Goal: Communication & Community: Ask a question

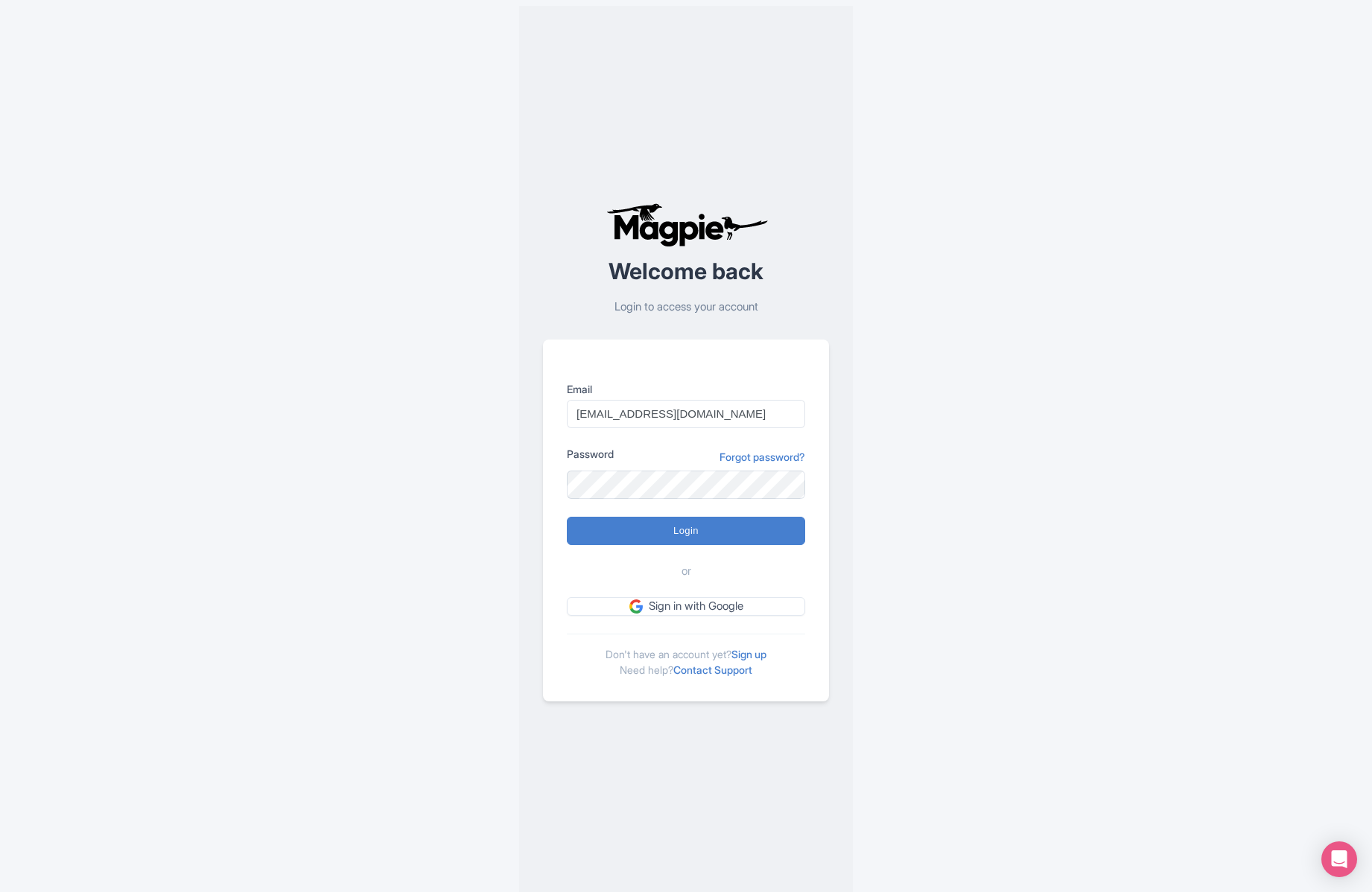
type input "[EMAIL_ADDRESS][DOMAIN_NAME]"
click at [966, 456] on div "Error Please login to continue Welcome back Login to access your account Email …" at bounding box center [686, 451] width 953 height 904
click at [879, 546] on div "Error Please login to continue Welcome back Login to access your account Email …" at bounding box center [686, 451] width 953 height 904
click at [745, 607] on link "Sign in with Google" at bounding box center [686, 607] width 238 height 19
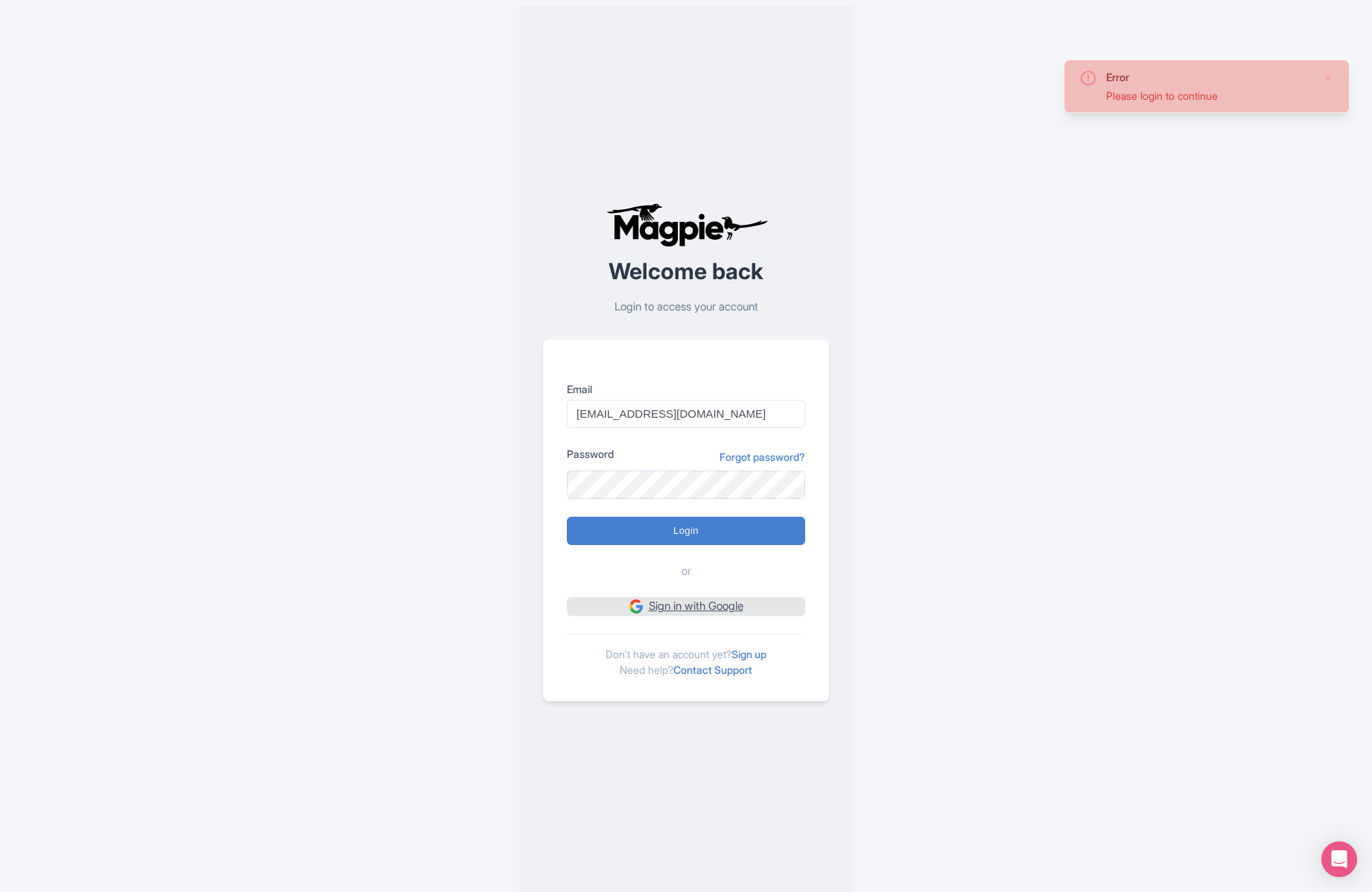
click at [691, 604] on link "Sign in with Google" at bounding box center [686, 607] width 238 height 19
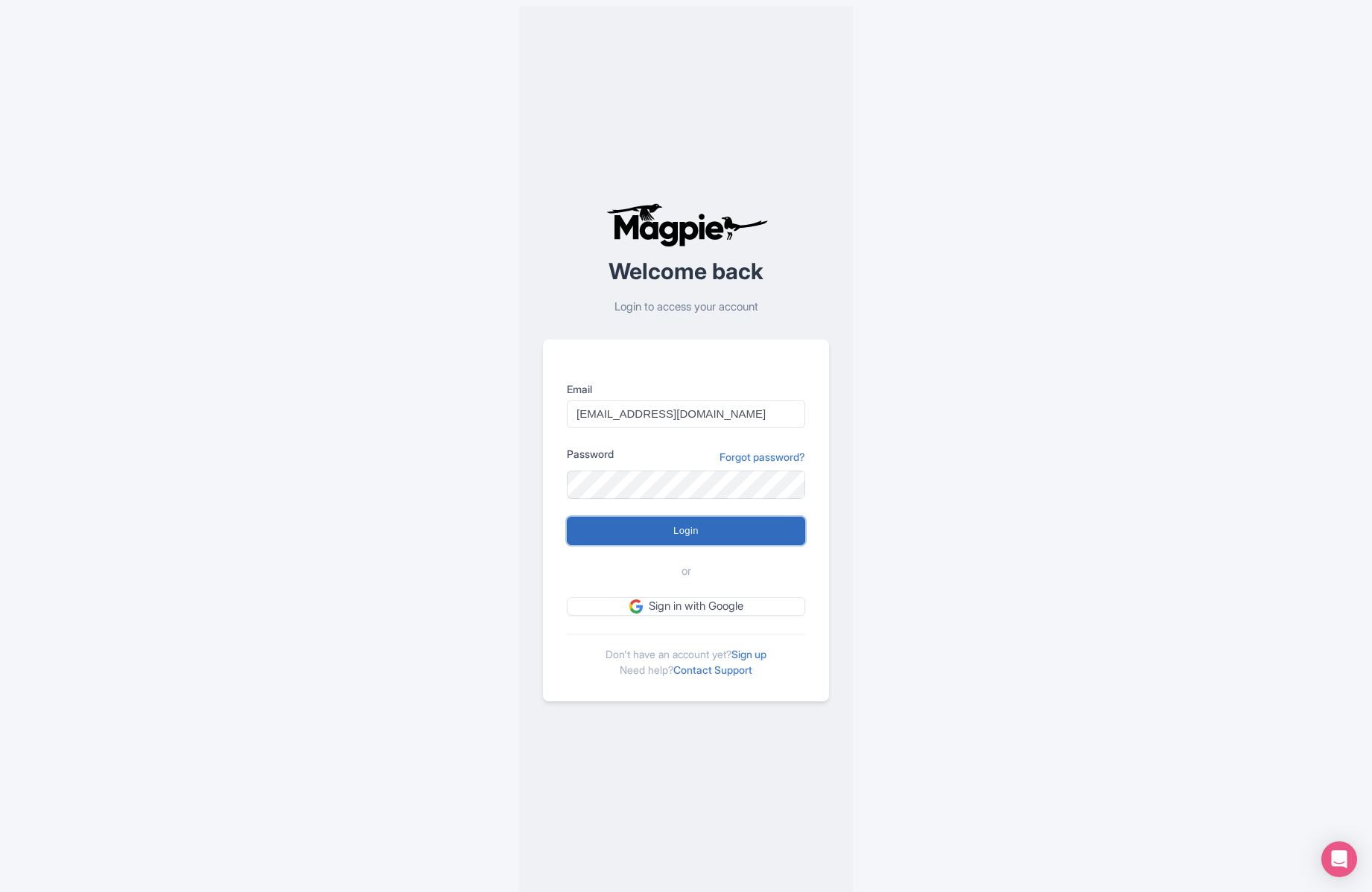
click at [691, 531] on input "Login" at bounding box center [686, 531] width 238 height 28
type input "Logging in..."
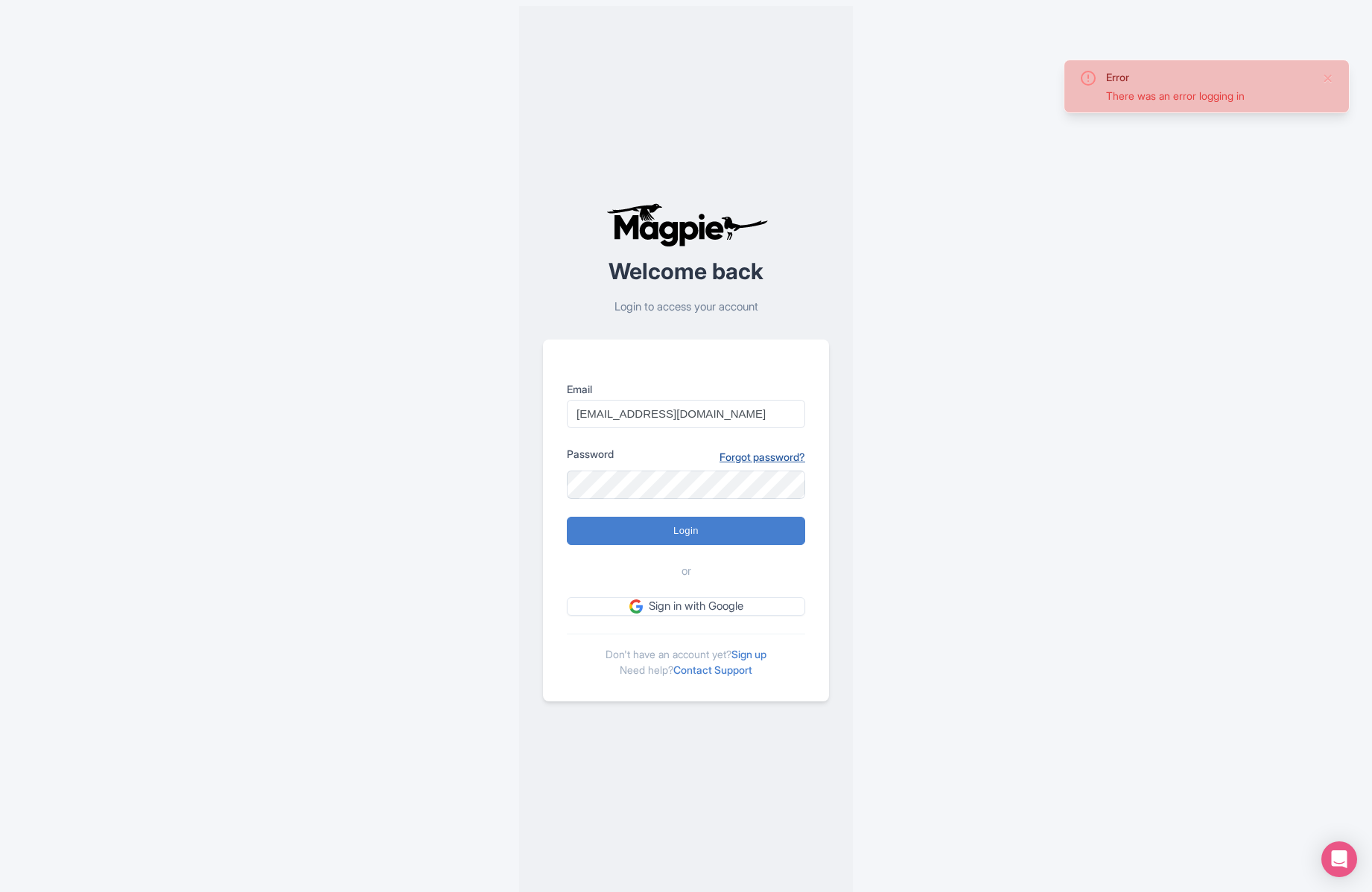
click at [736, 459] on link "Forgot password?" at bounding box center [762, 457] width 85 height 16
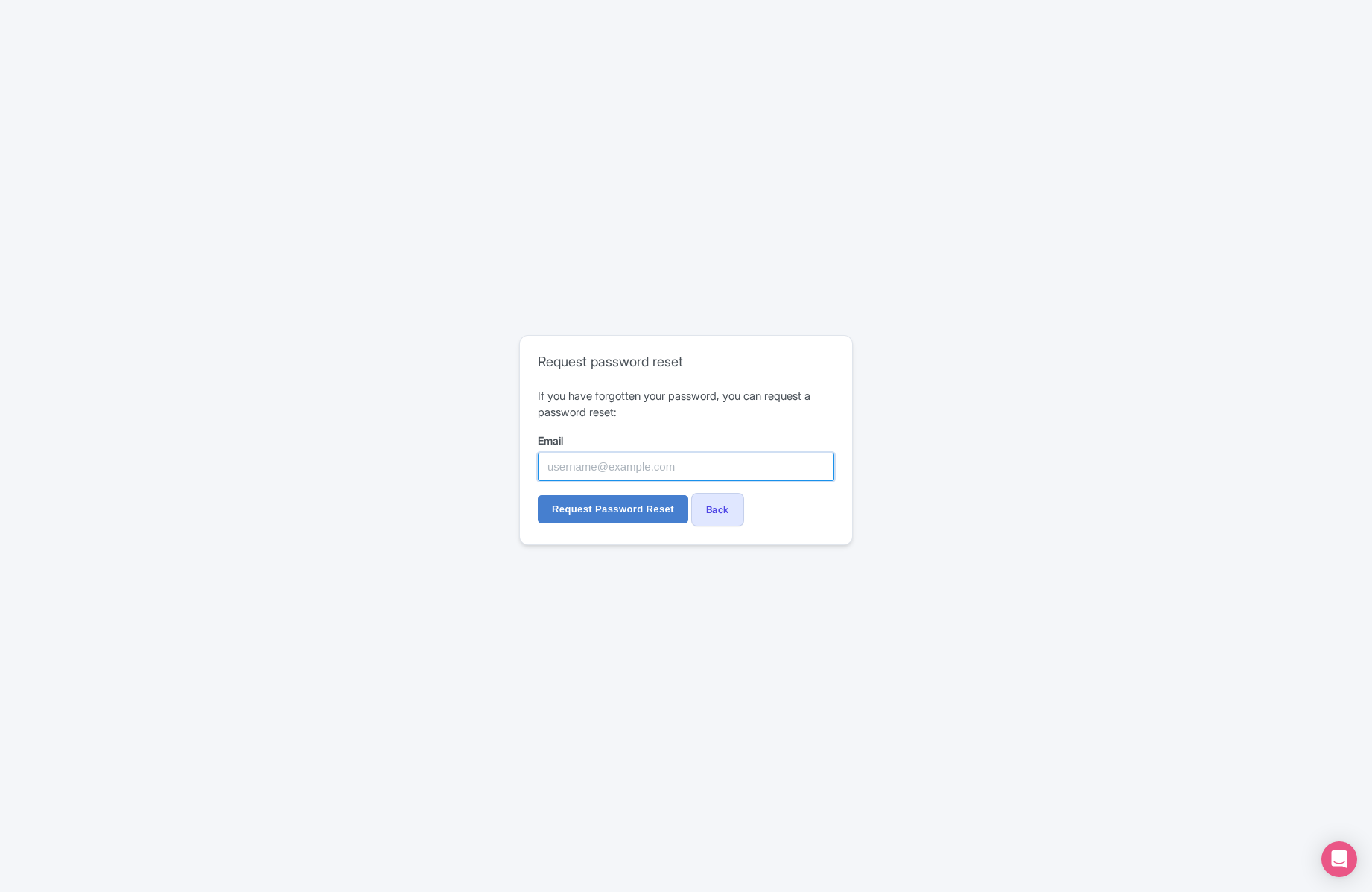
click at [680, 466] on input "Email" at bounding box center [686, 467] width 296 height 28
type input "[EMAIL_ADDRESS][DOMAIN_NAME]"
click at [639, 513] on input "Request Password Reset" at bounding box center [613, 509] width 151 height 28
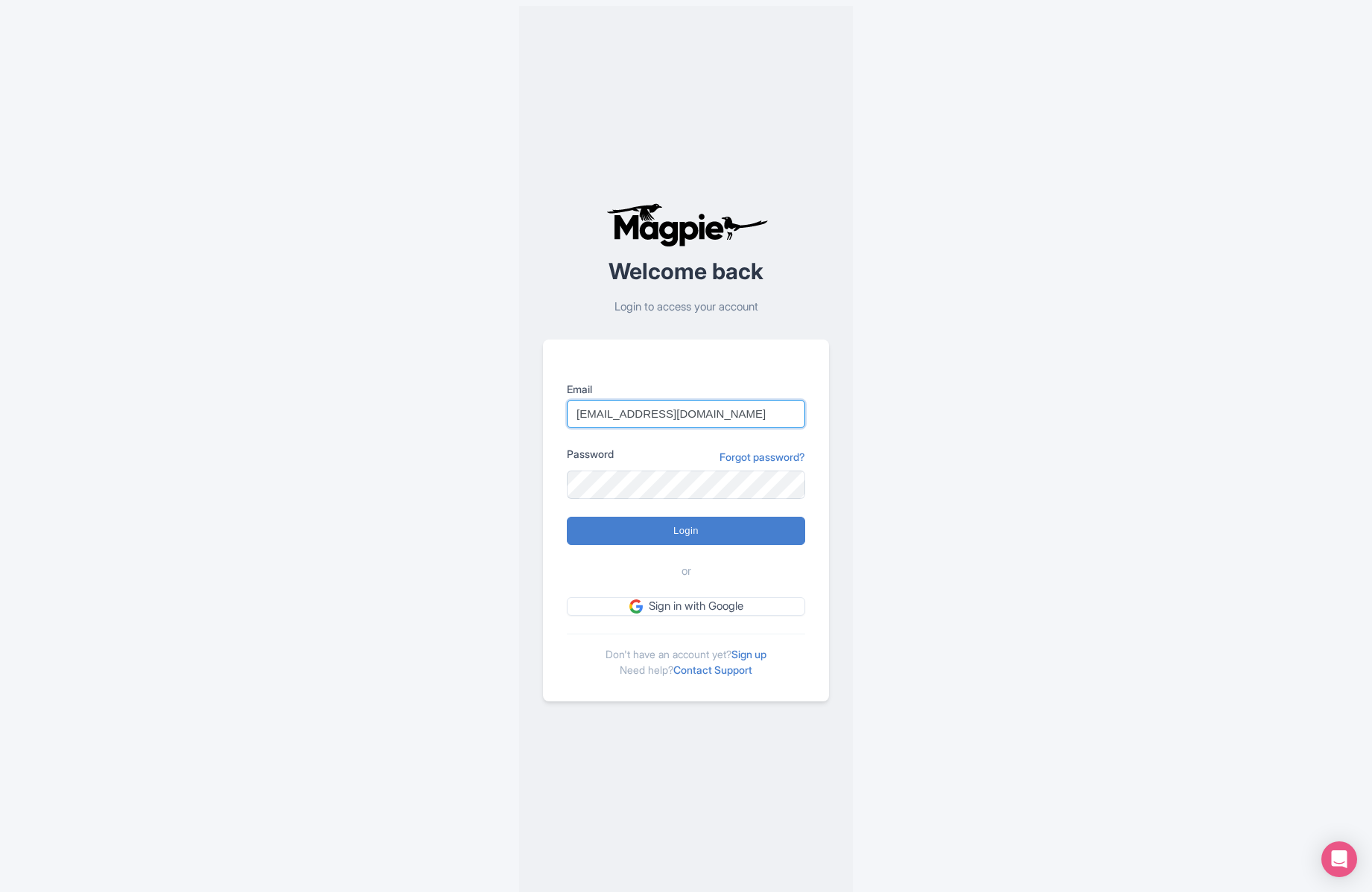
type input "[EMAIL_ADDRESS][DOMAIN_NAME]"
click at [676, 528] on input "Login" at bounding box center [686, 531] width 238 height 28
type input "Logging in..."
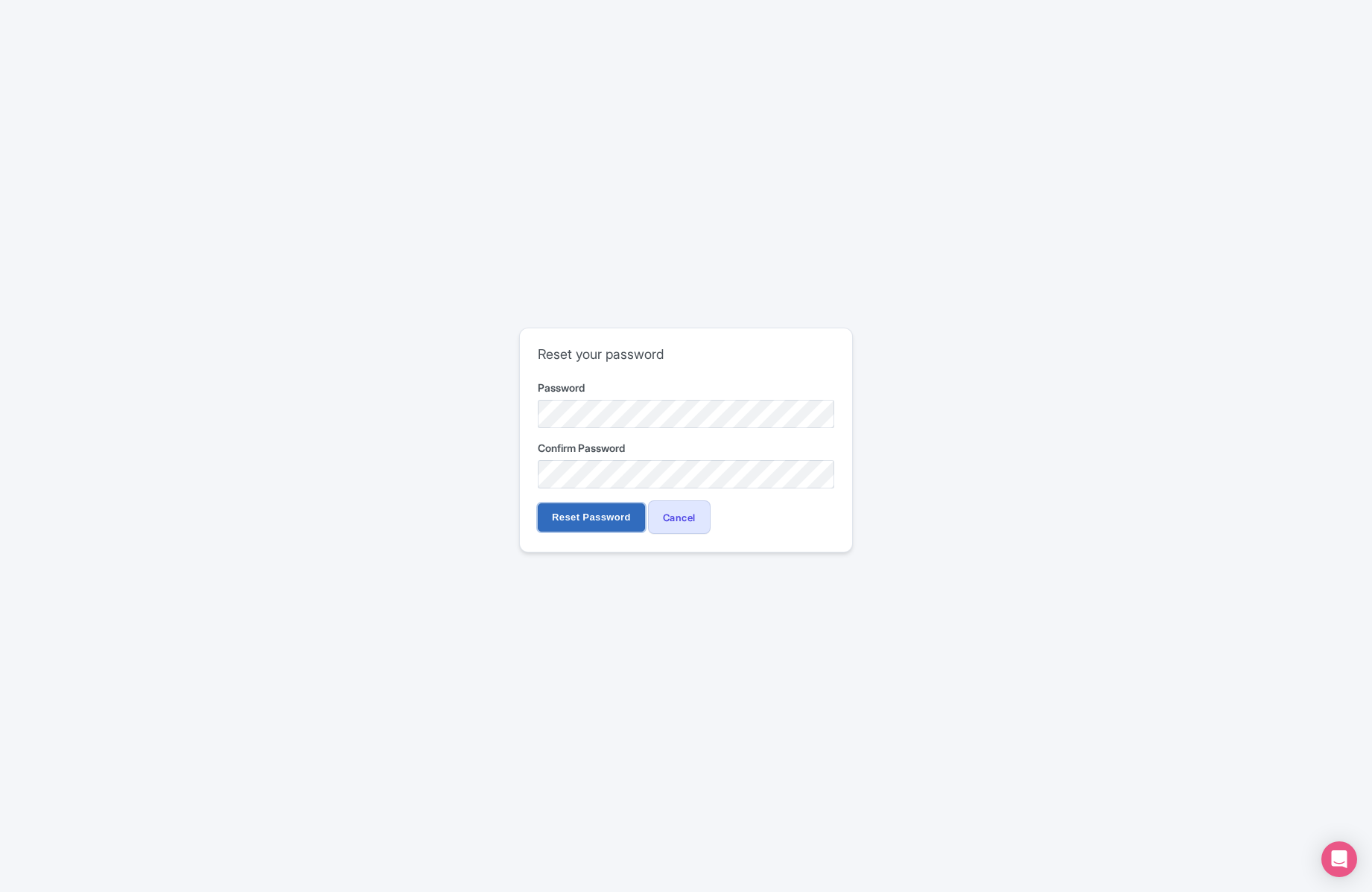
click at [607, 520] on input "Reset Password" at bounding box center [591, 517] width 107 height 28
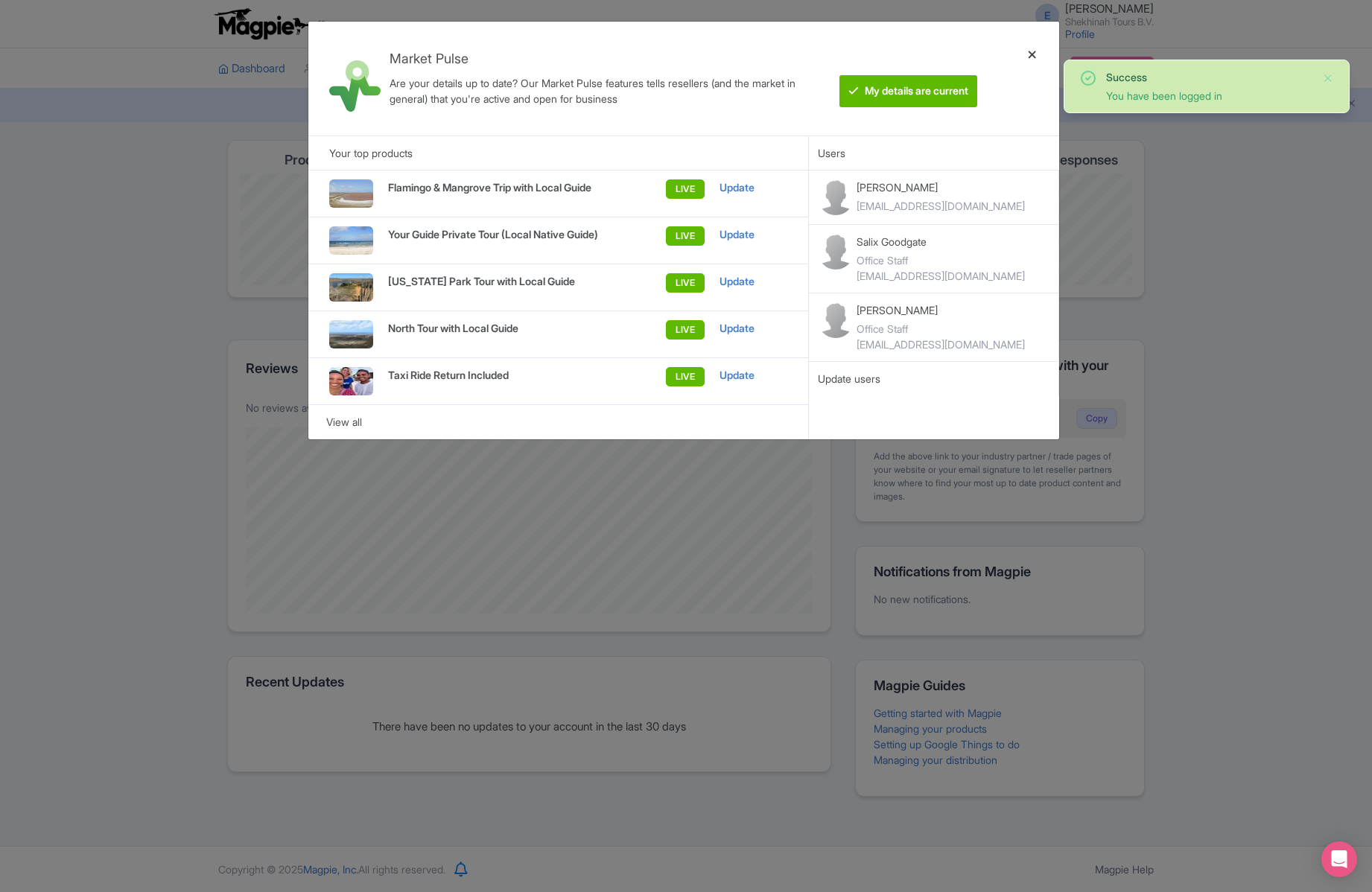
click at [1029, 51] on div at bounding box center [1033, 78] width 36 height 90
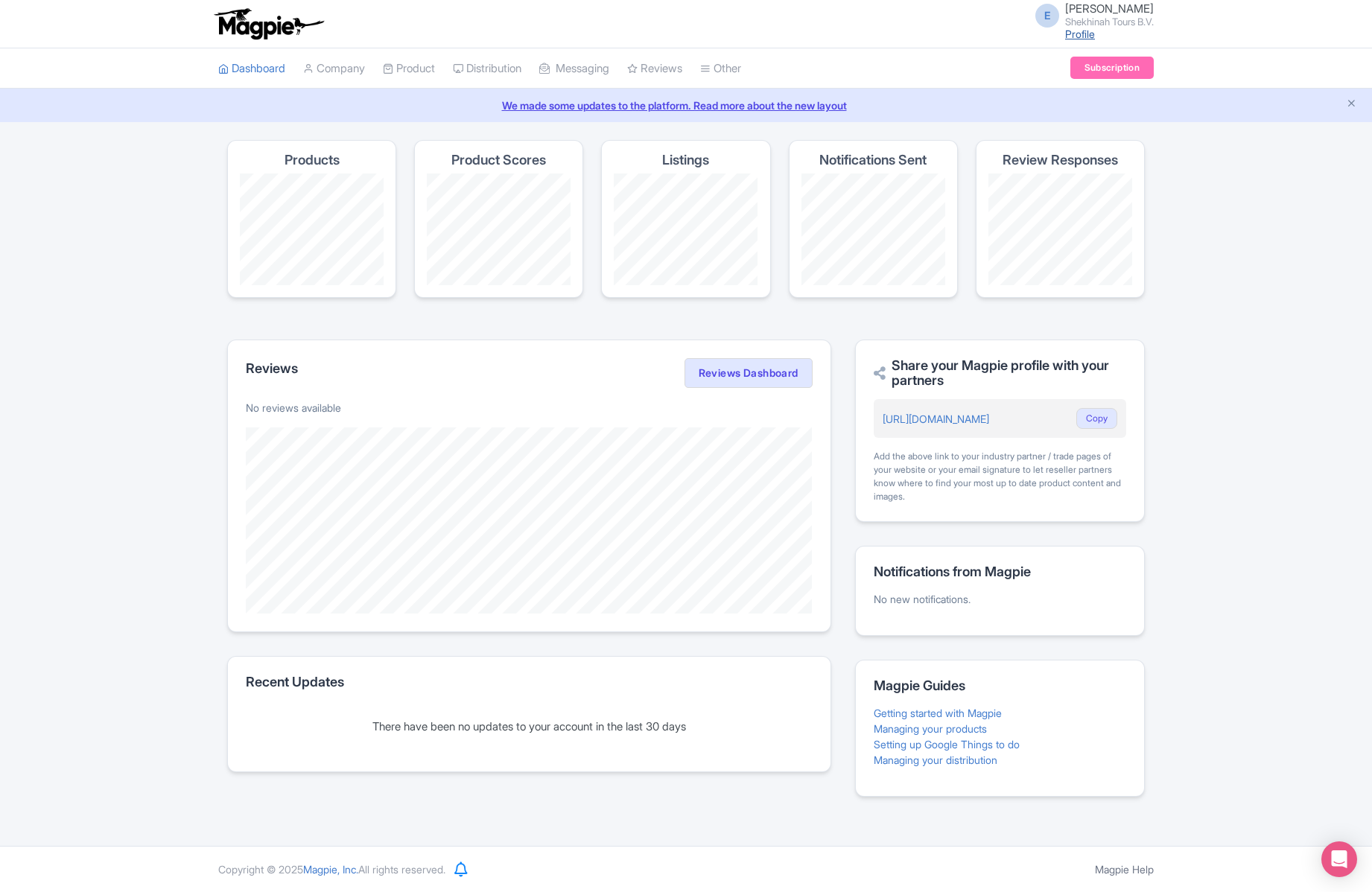
click at [1067, 34] on link "Profile" at bounding box center [1080, 34] width 30 height 13
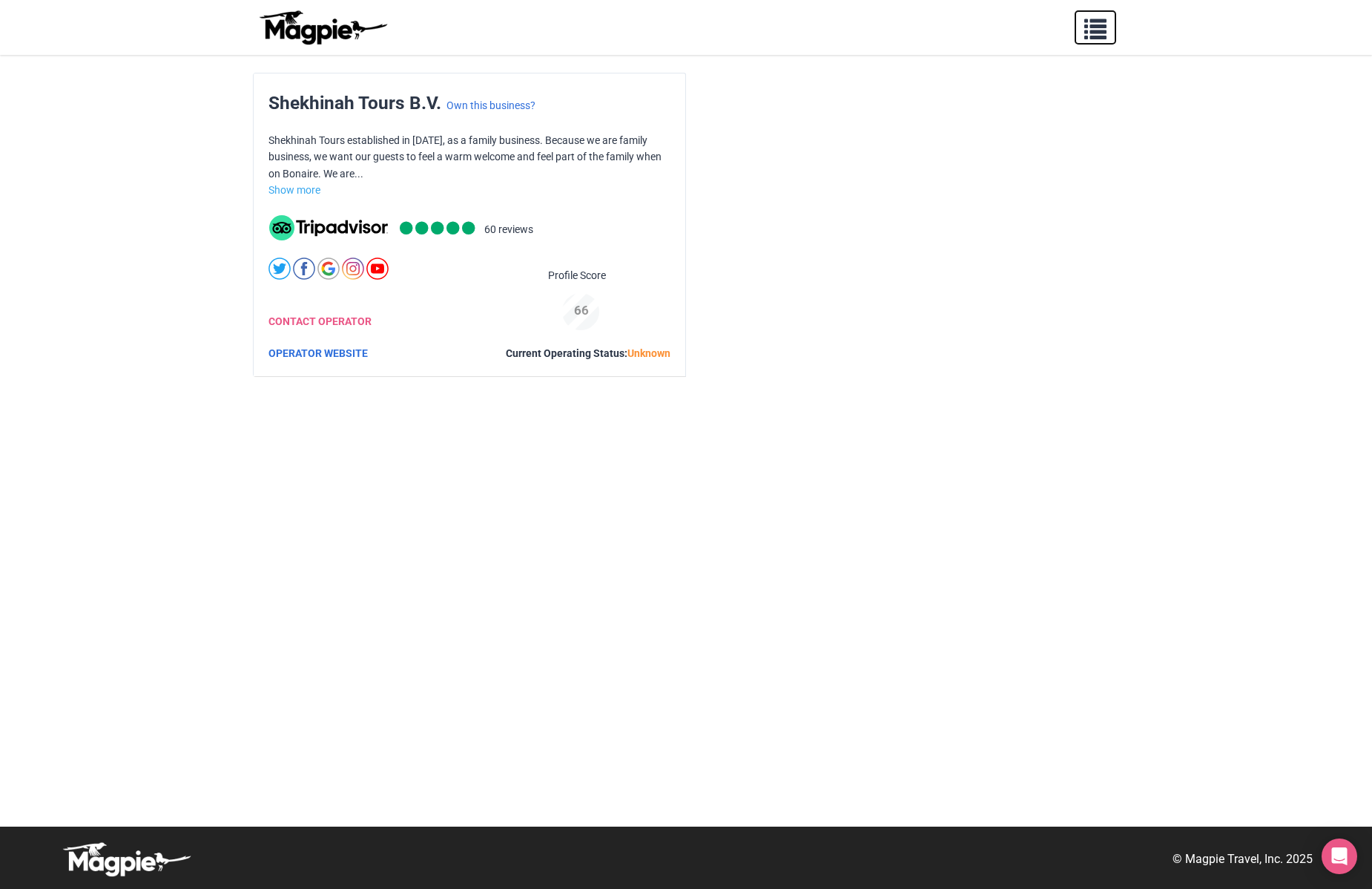
click at [1084, 24] on button "button" at bounding box center [1095, 27] width 41 height 34
click at [629, 112] on link "Pricing" at bounding box center [831, 126] width 445 height 28
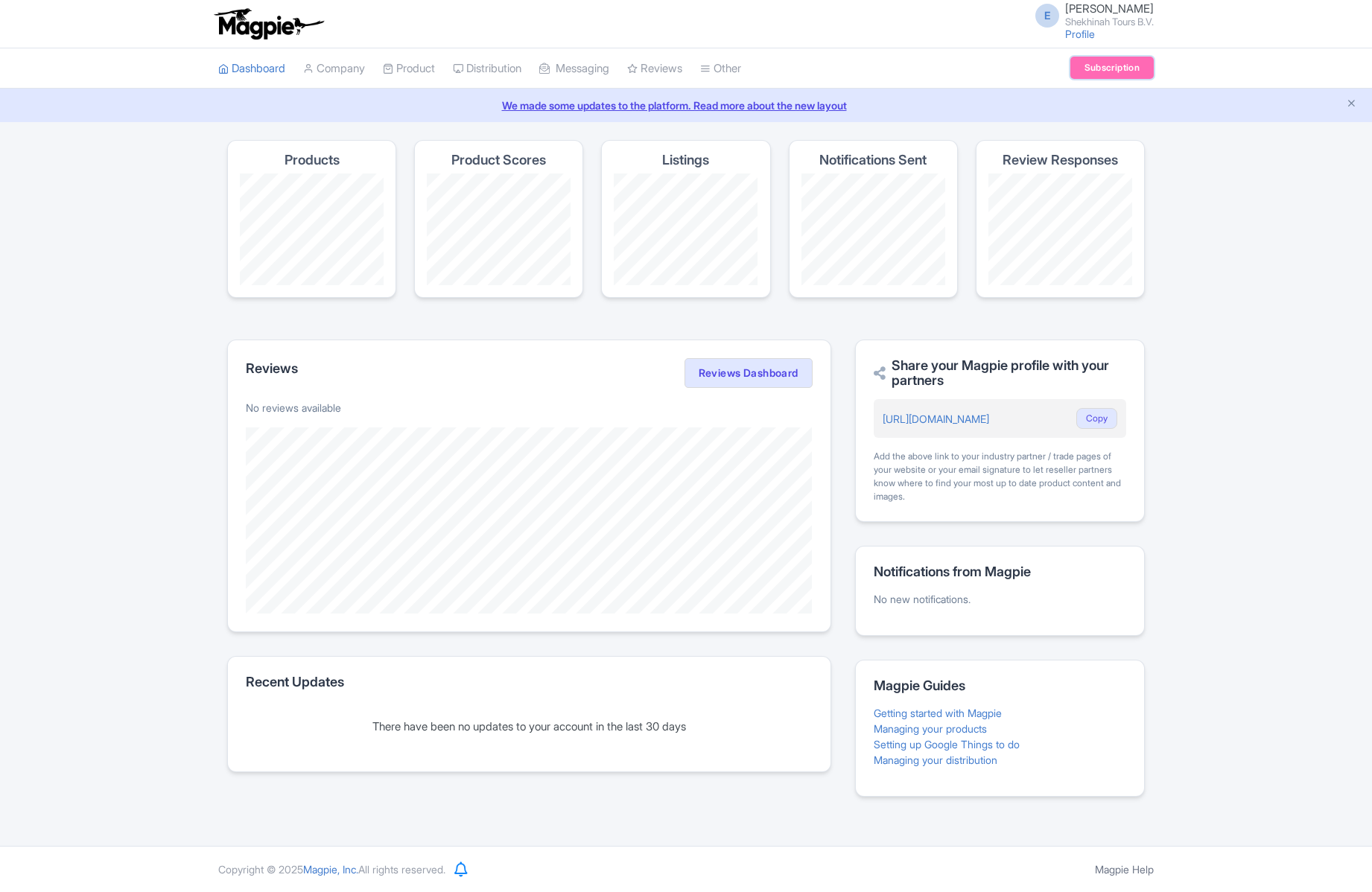
click at [1101, 73] on link "Subscription" at bounding box center [1112, 67] width 83 height 22
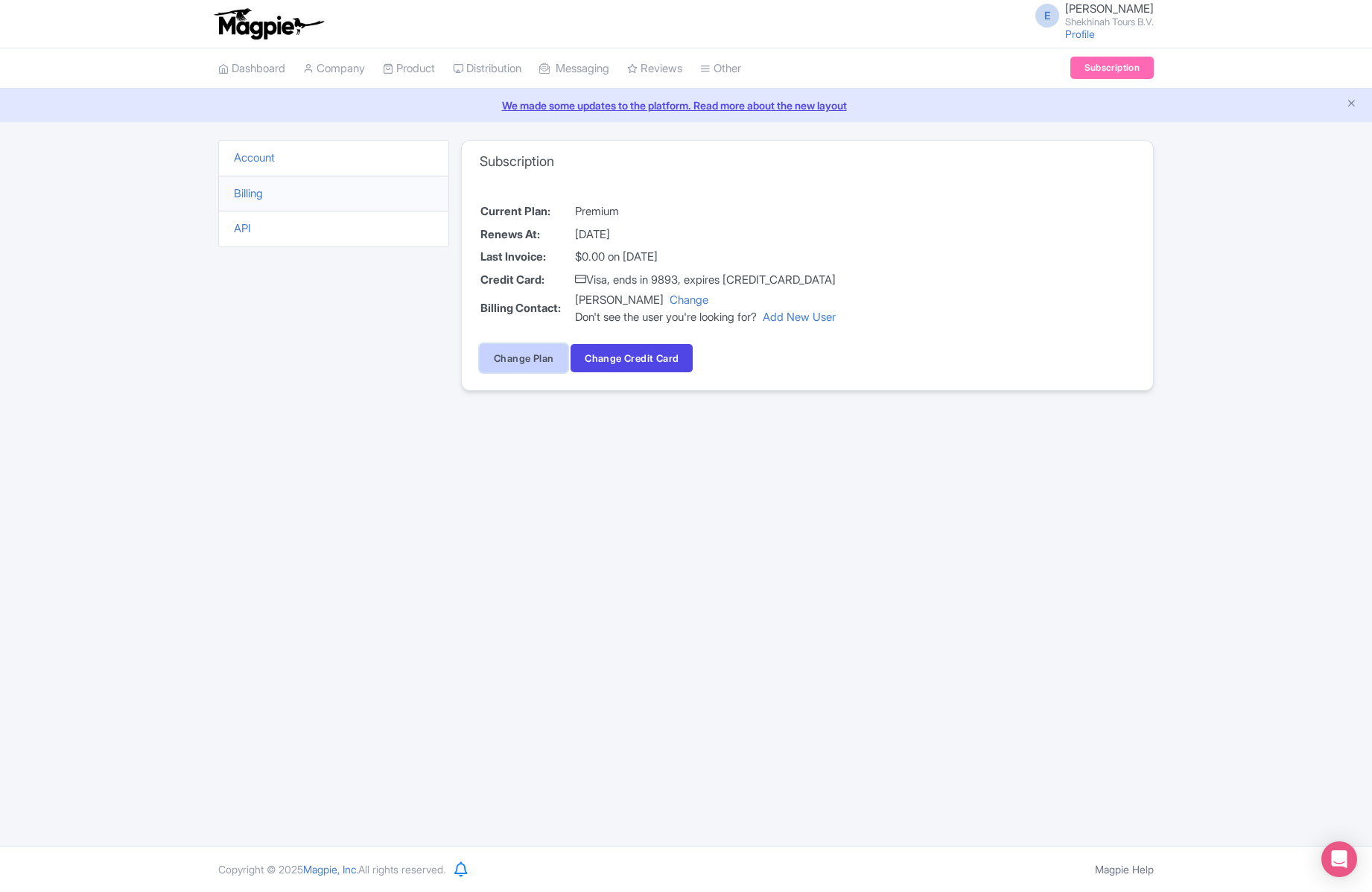
click at [539, 349] on link "Change Plan" at bounding box center [524, 358] width 88 height 28
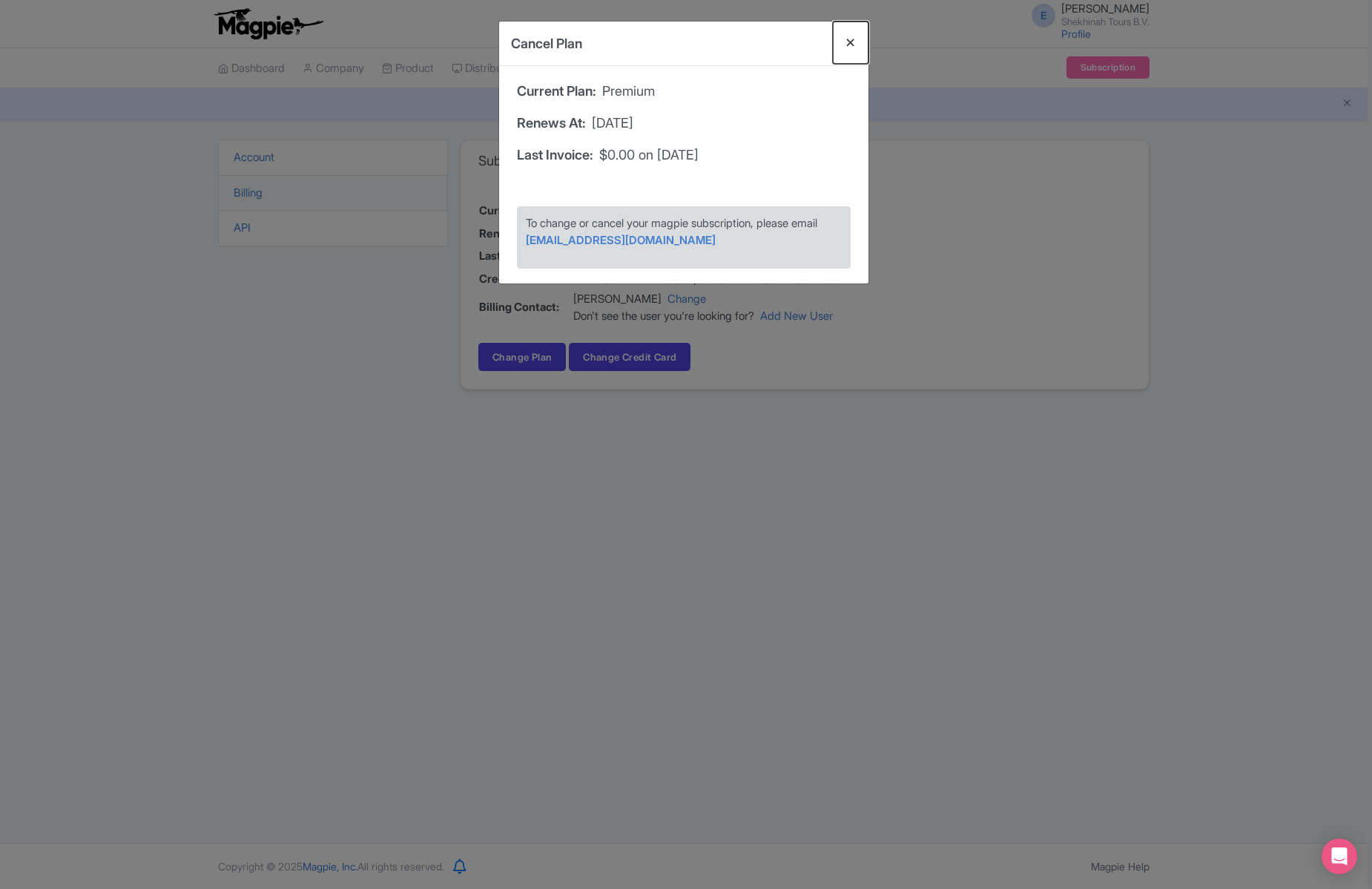
click at [848, 39] on button "Close" at bounding box center [851, 43] width 36 height 42
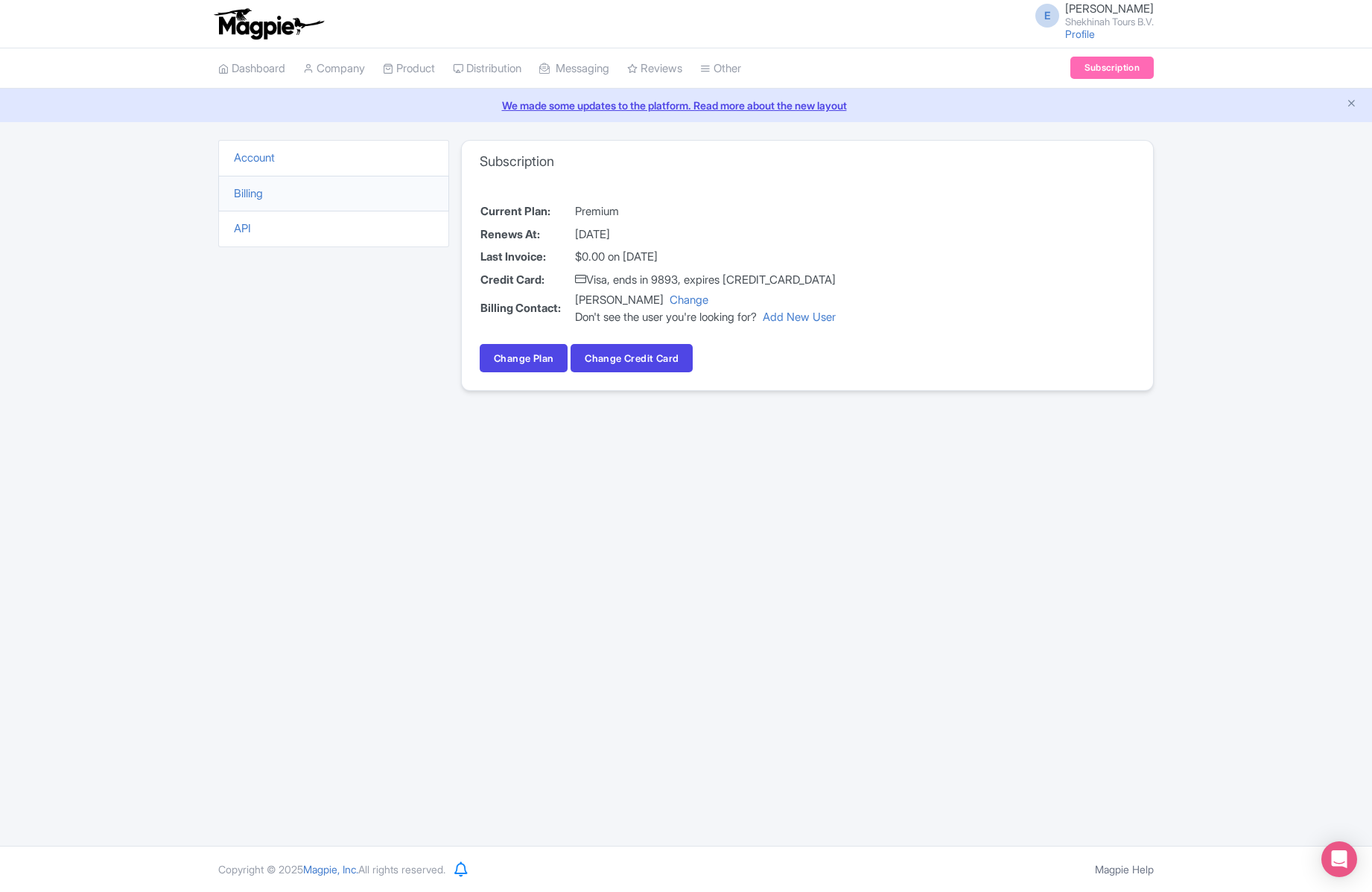
click at [313, 160] on li "Account" at bounding box center [333, 158] width 230 height 37
click at [267, 159] on link "Account" at bounding box center [254, 158] width 41 height 14
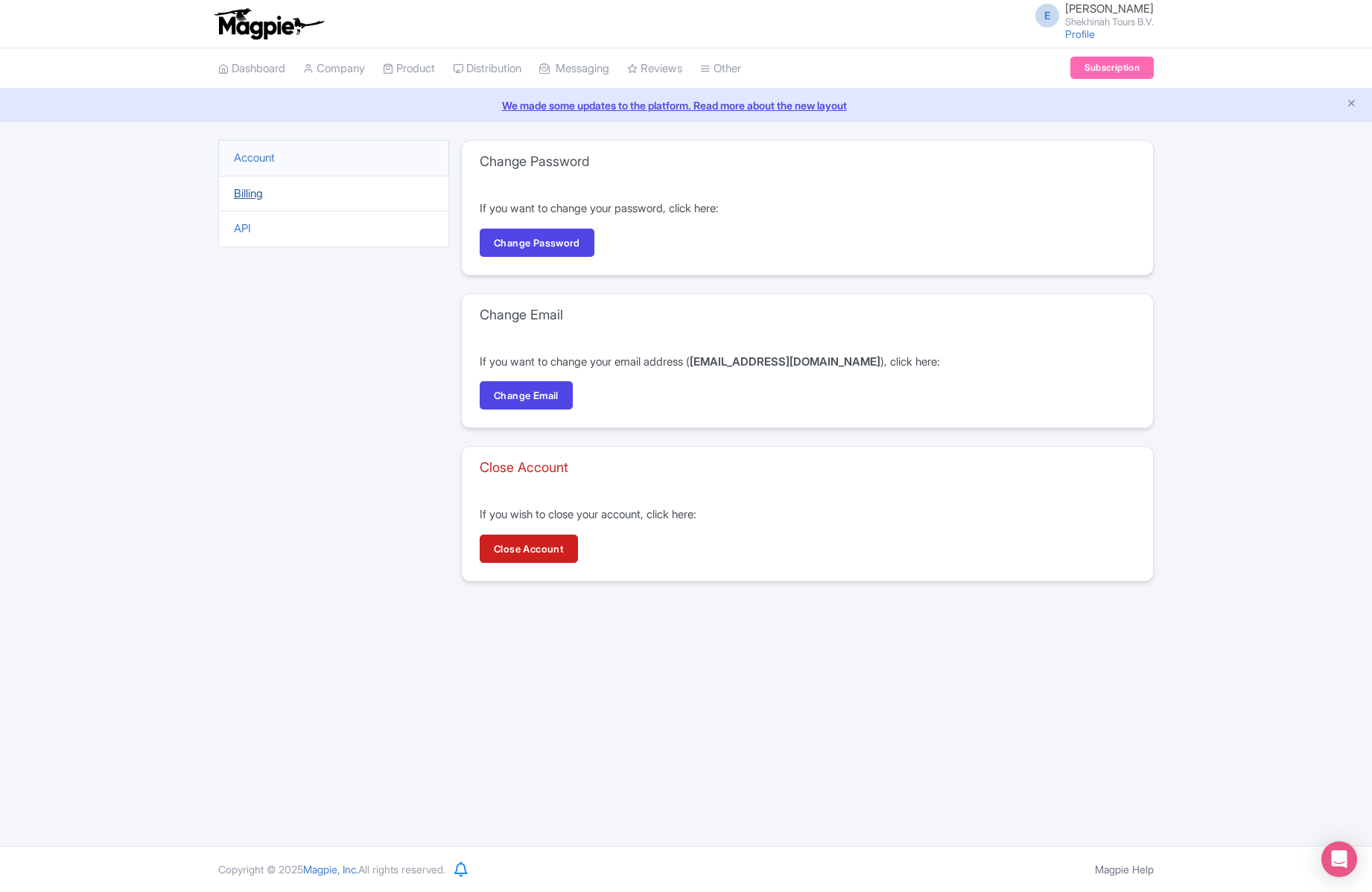
click at [245, 195] on link "Billing" at bounding box center [248, 193] width 29 height 14
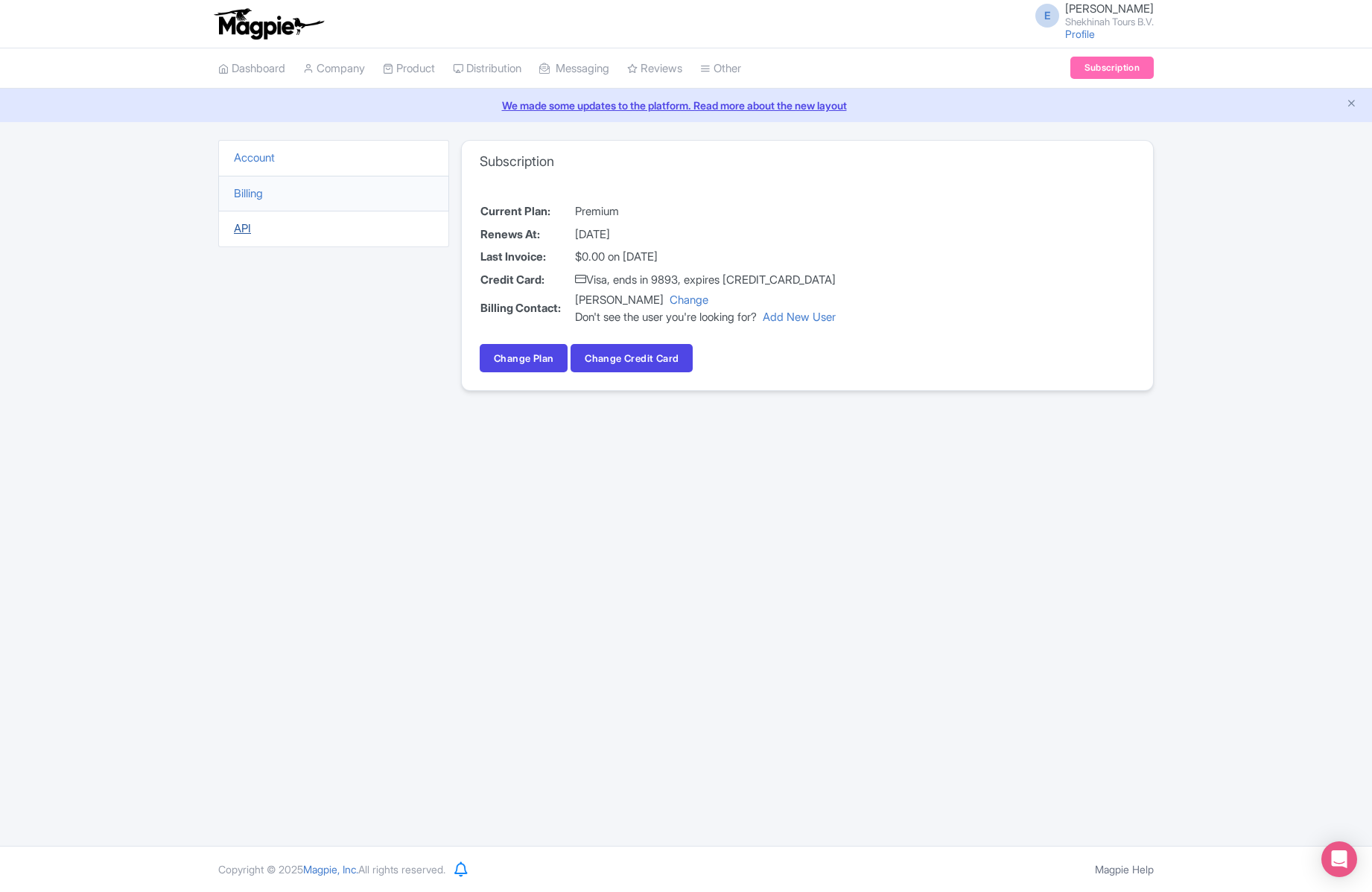
click at [245, 227] on link "API" at bounding box center [242, 228] width 17 height 14
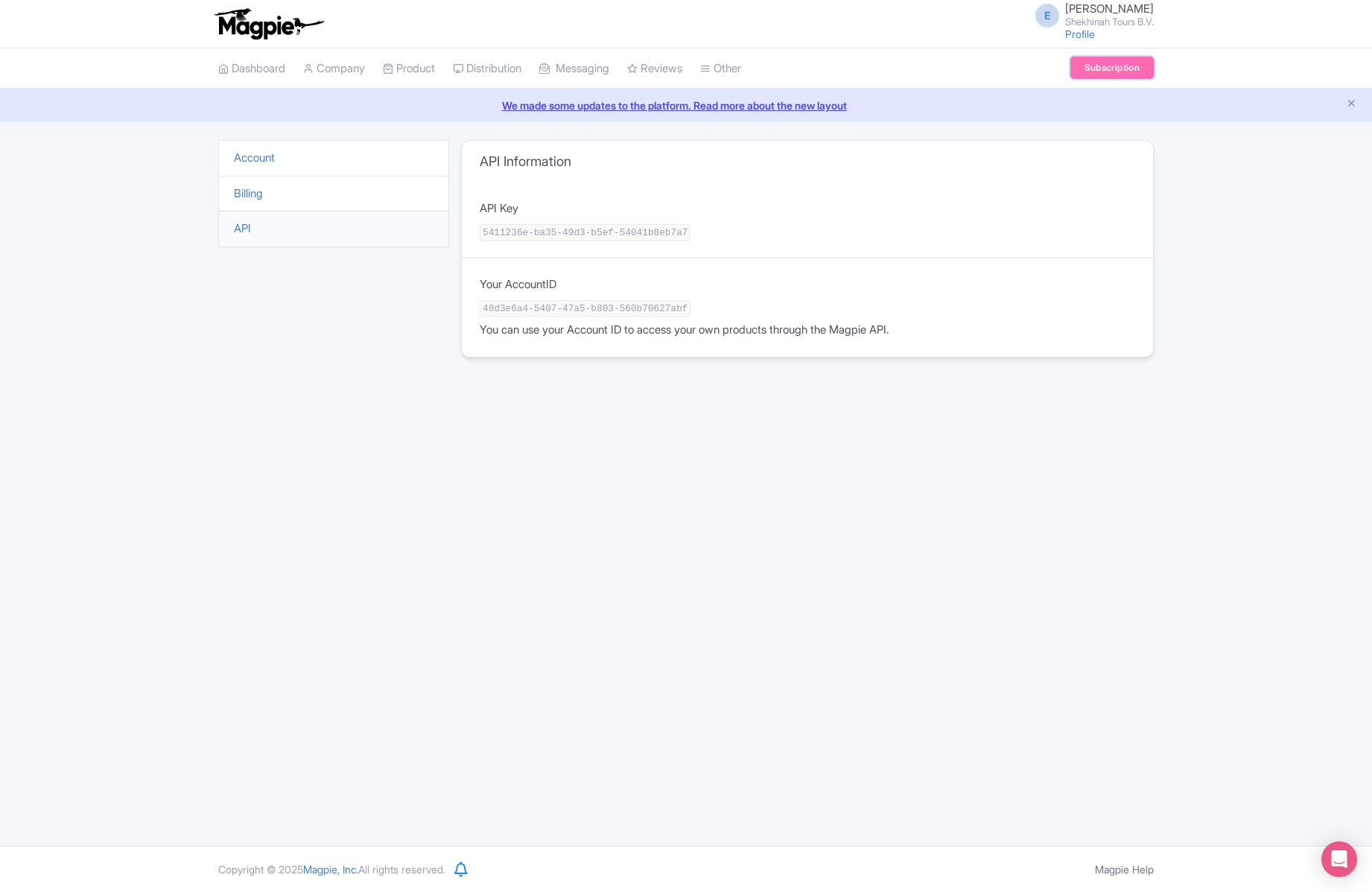
click at [1098, 70] on link "Subscription" at bounding box center [1112, 67] width 83 height 22
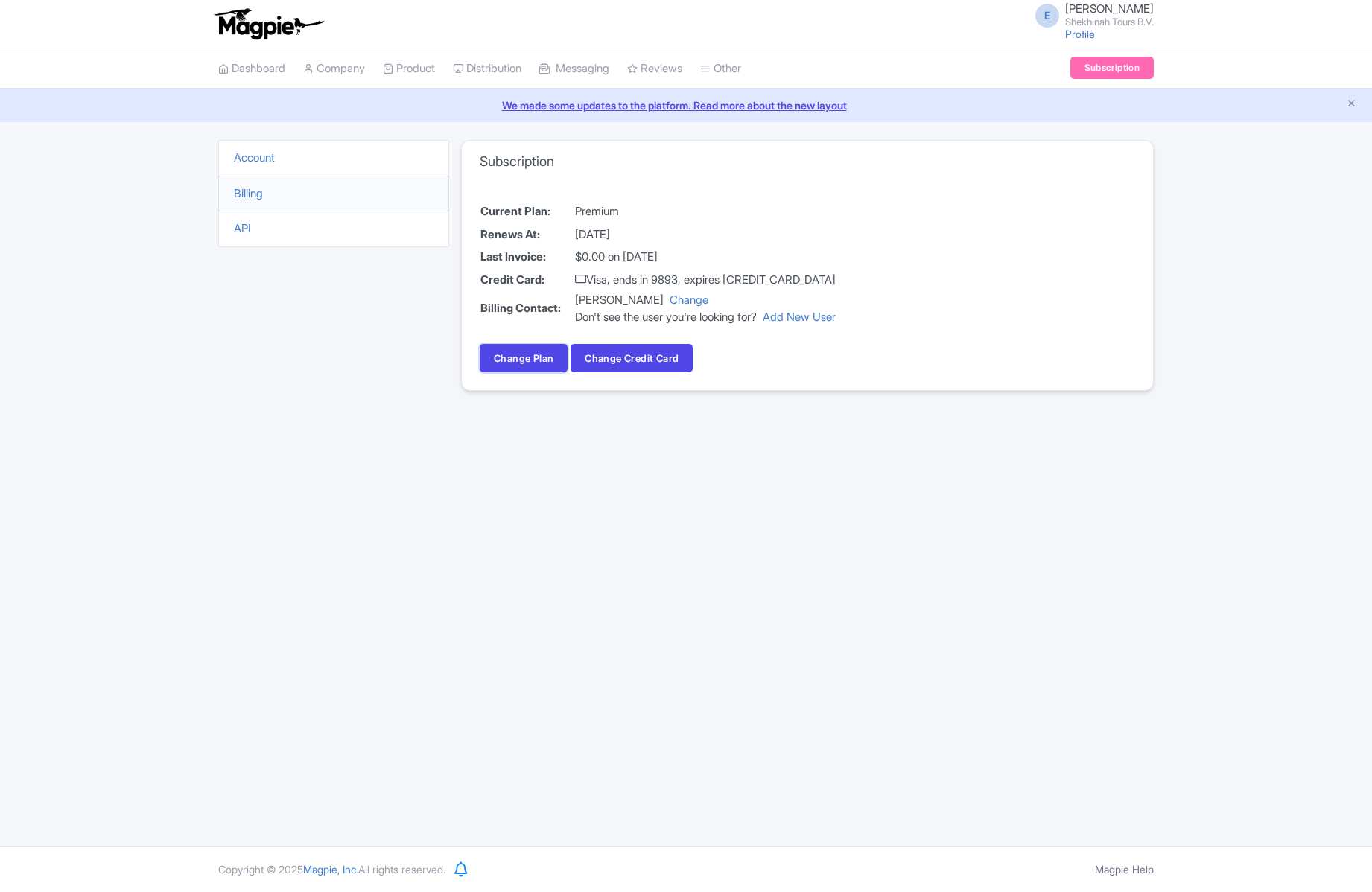
click at [531, 353] on link "Change Plan" at bounding box center [524, 358] width 88 height 28
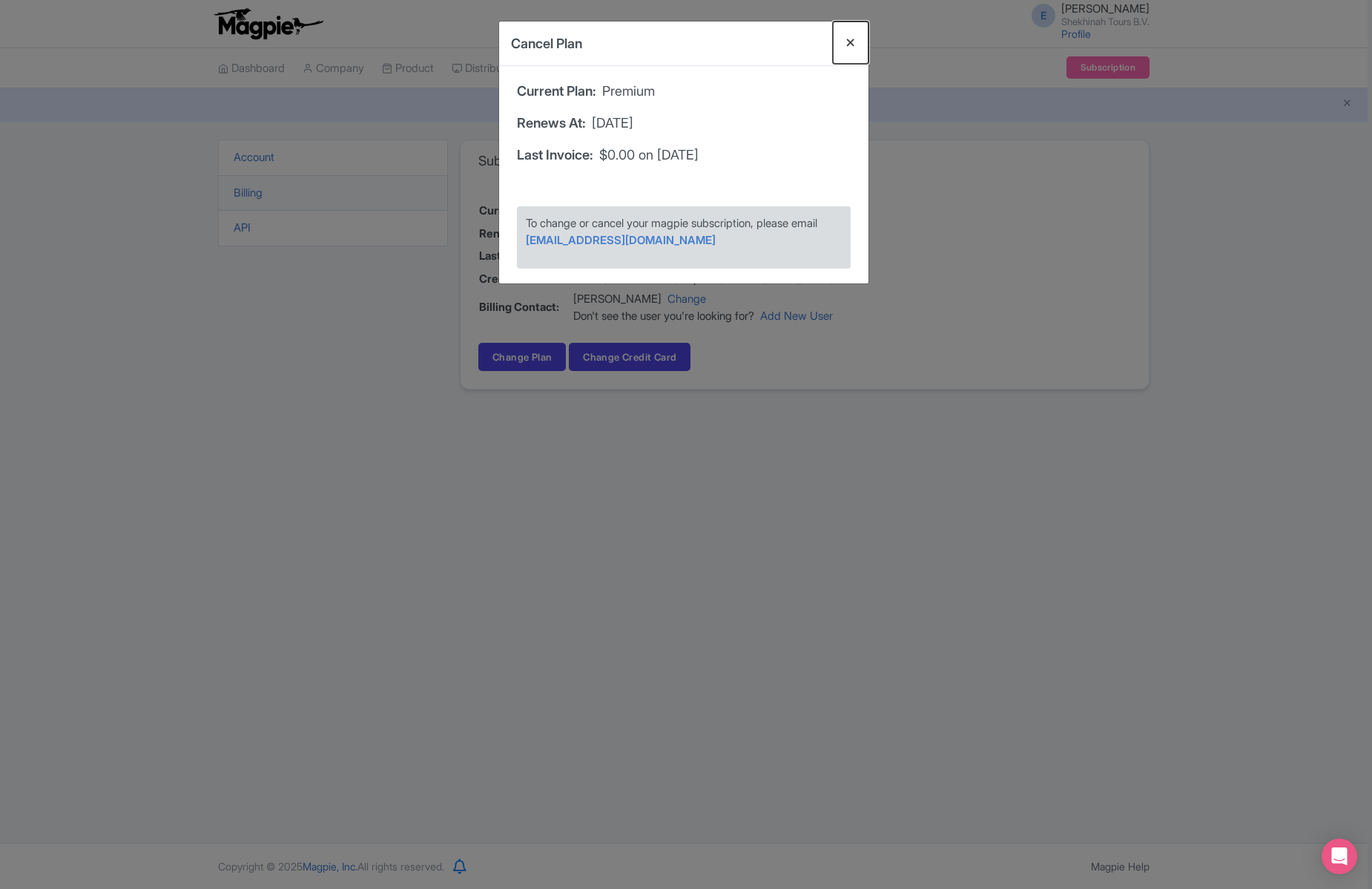
click at [858, 39] on button "Close" at bounding box center [851, 43] width 36 height 42
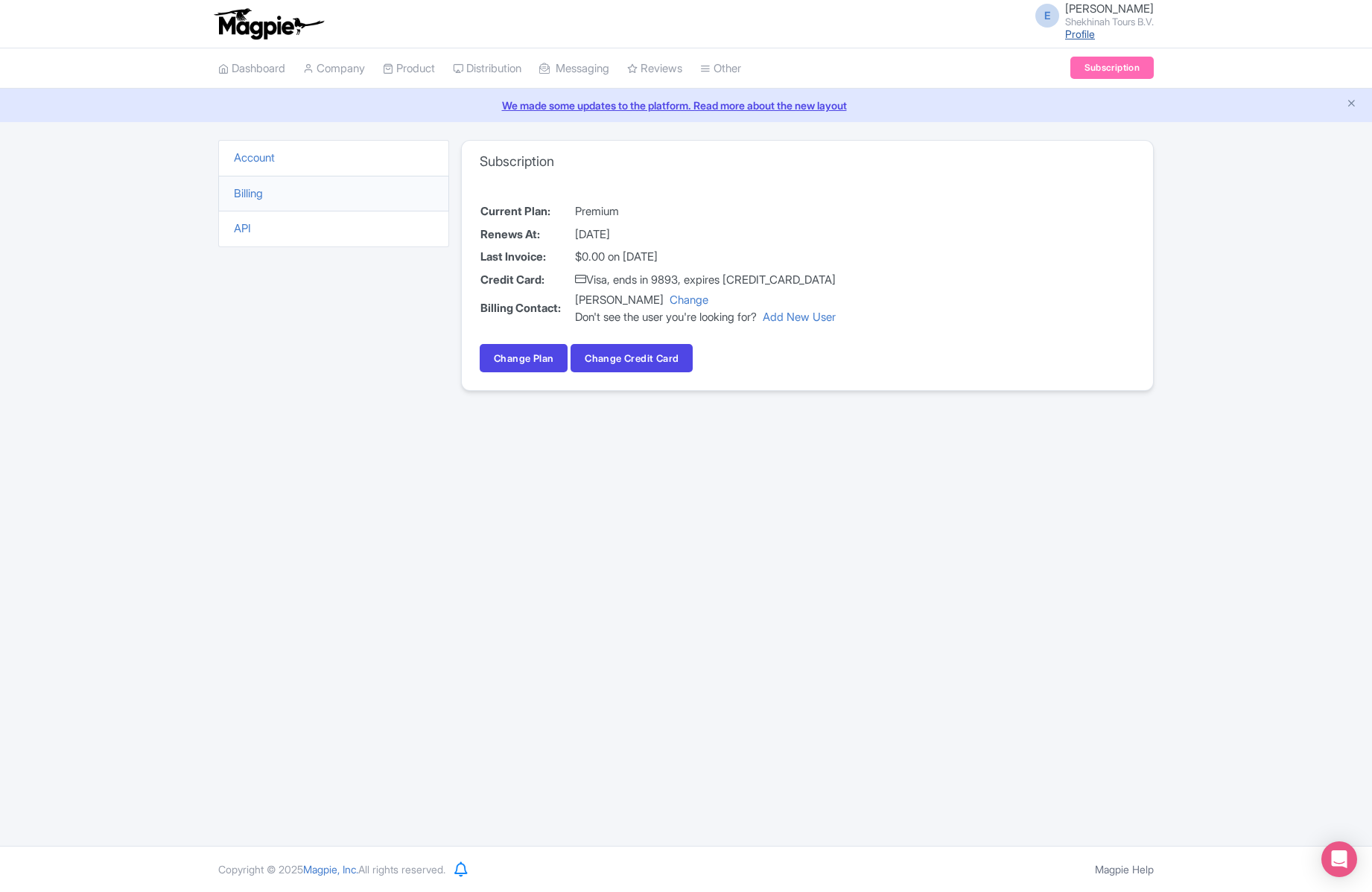
click at [1068, 38] on link "Profile" at bounding box center [1080, 34] width 30 height 13
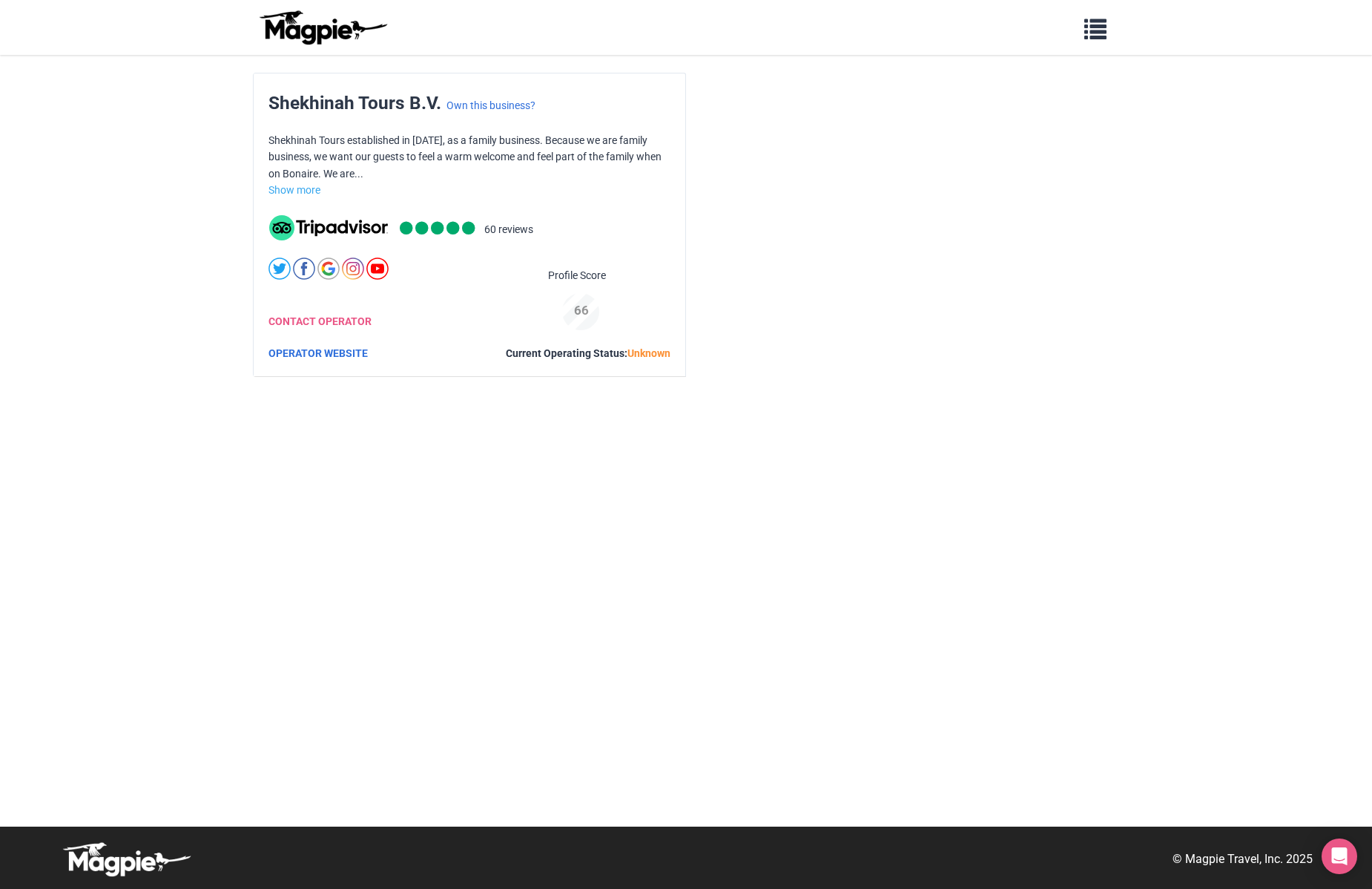
click at [290, 20] on img at bounding box center [323, 27] width 134 height 36
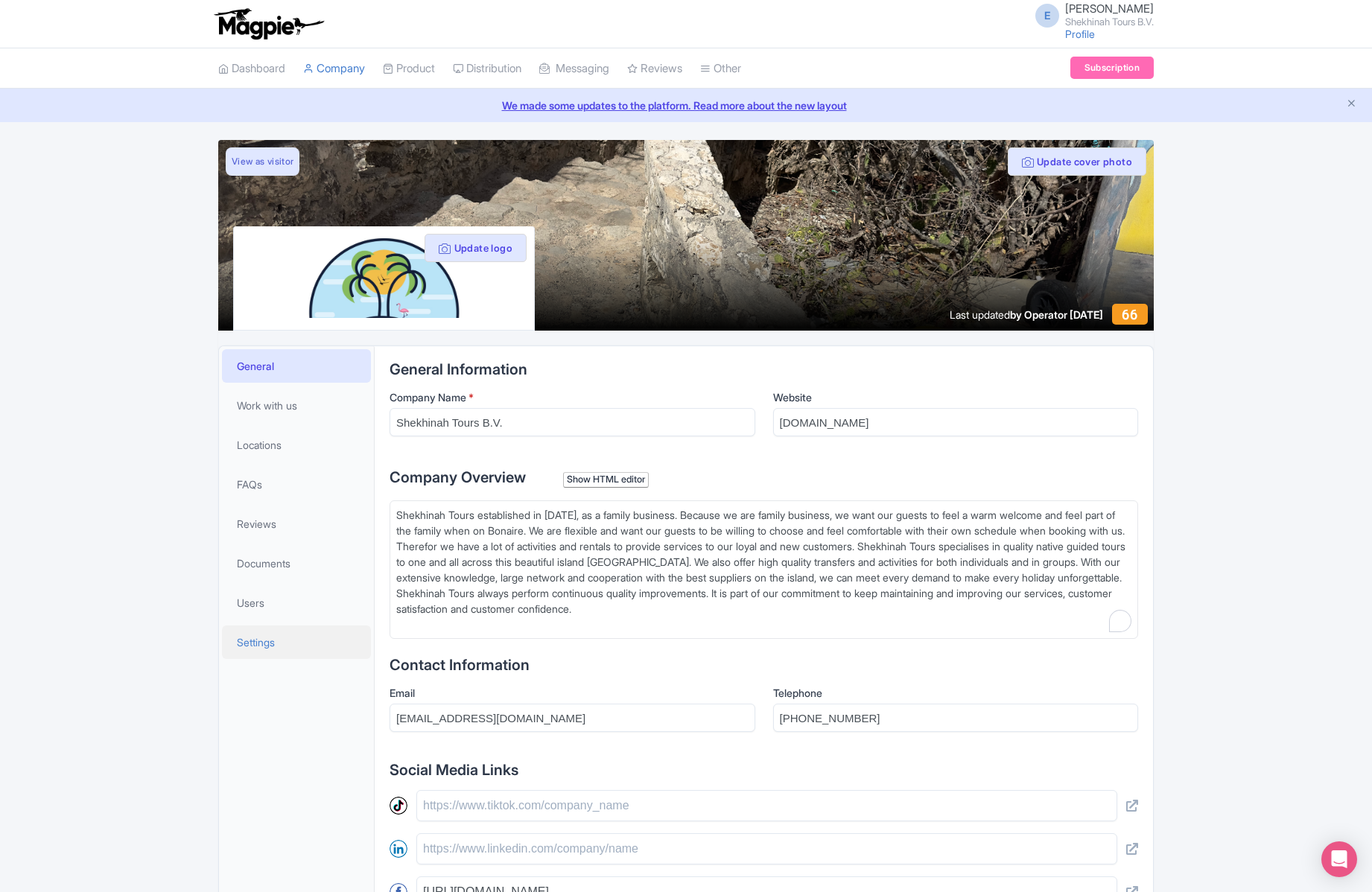
click at [270, 637] on span "Settings" at bounding box center [256, 642] width 38 height 16
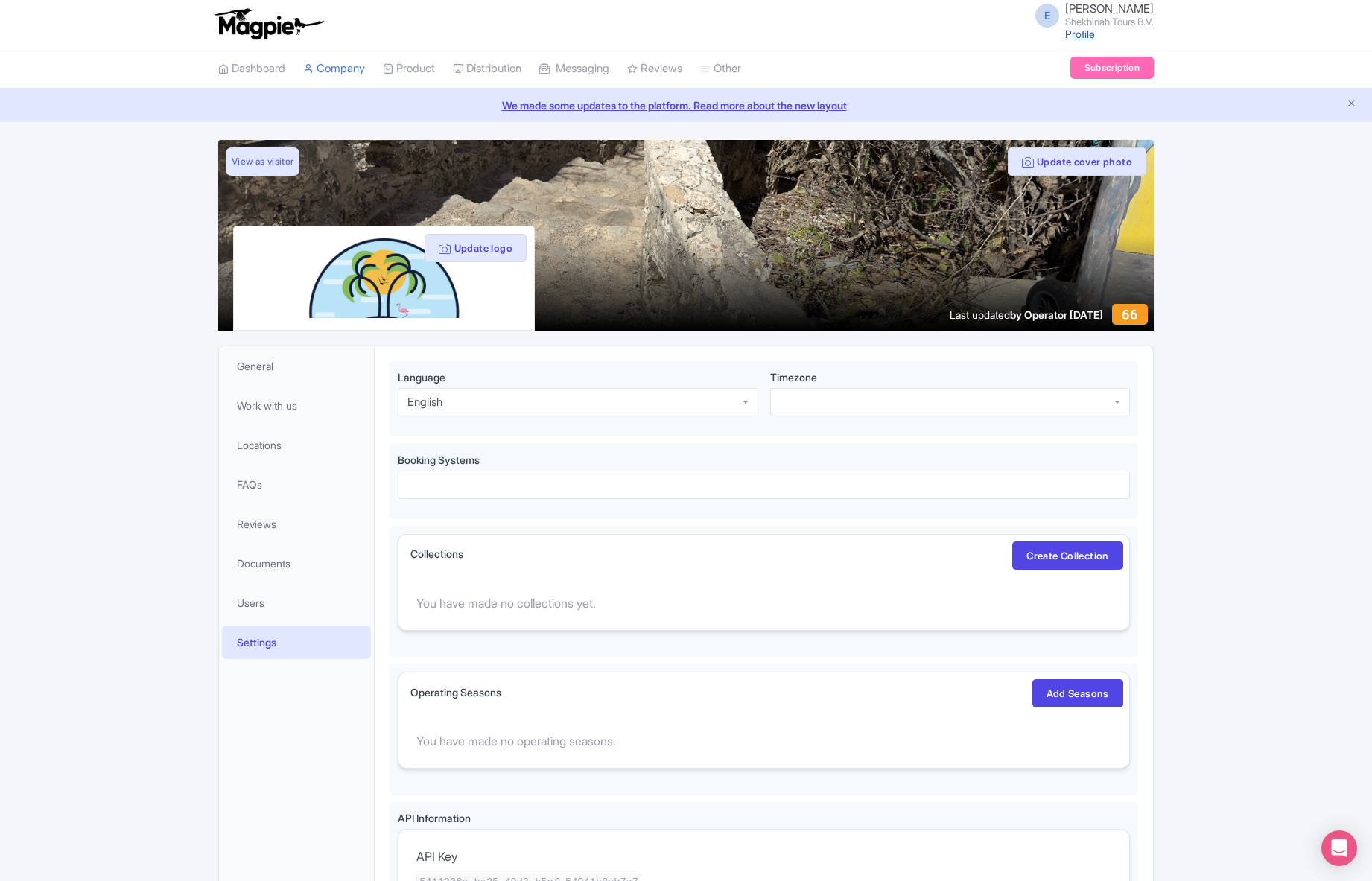
click at [1078, 34] on link "Profile" at bounding box center [1080, 34] width 30 height 13
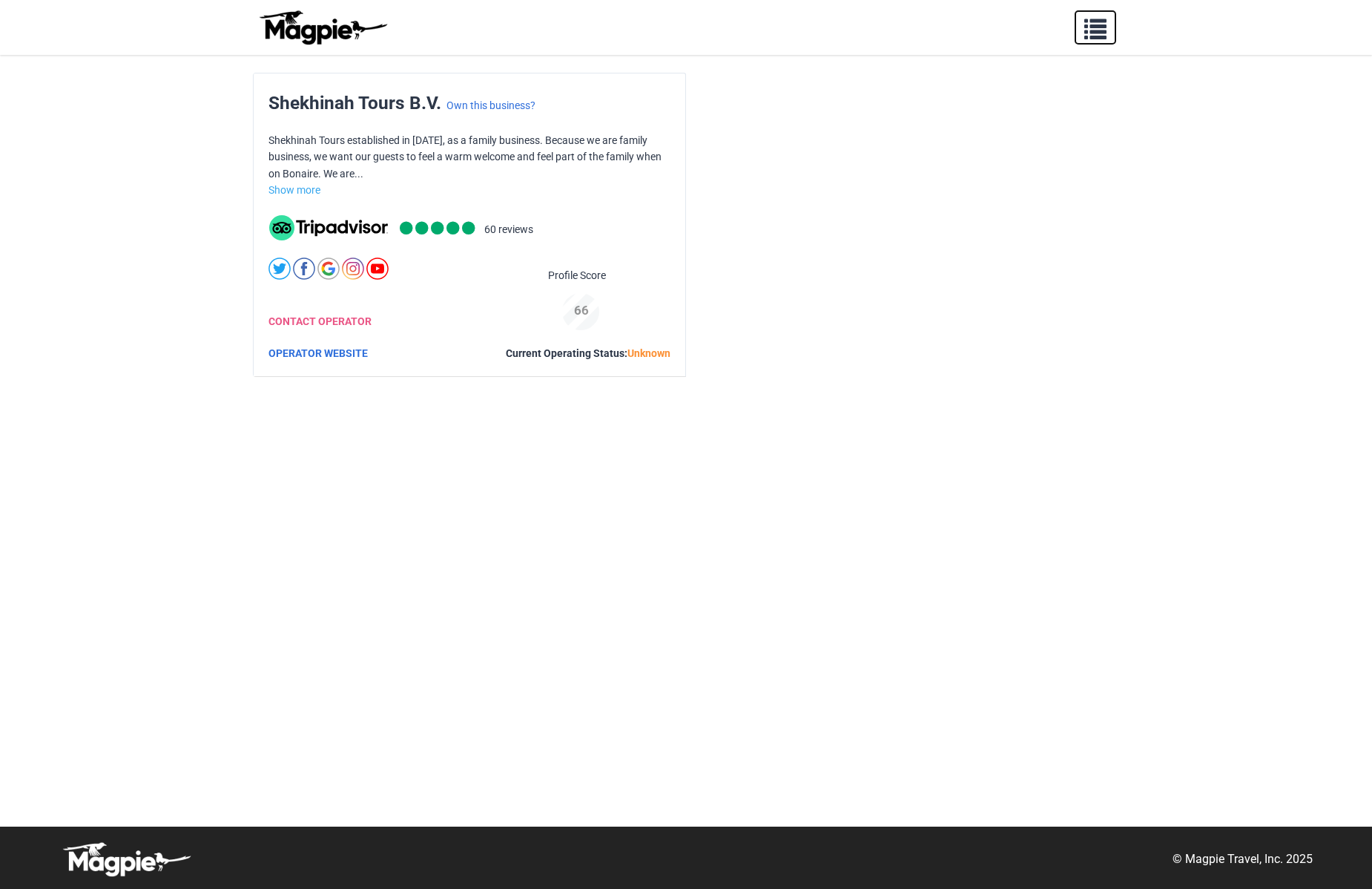
click at [1092, 25] on span "button" at bounding box center [1096, 26] width 22 height 22
click at [622, 112] on link "Pricing" at bounding box center [831, 126] width 445 height 28
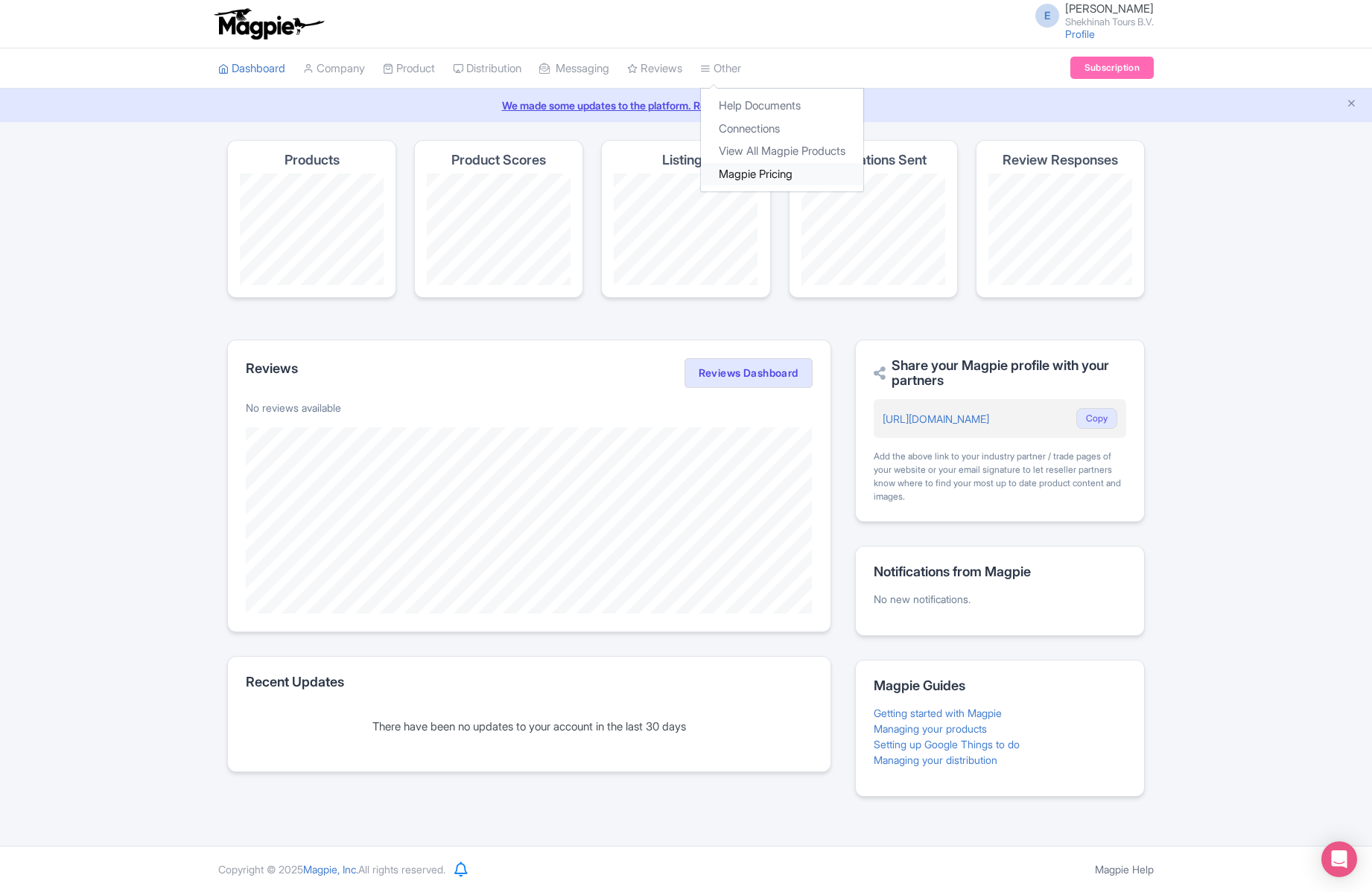
click at [786, 174] on link "Magpie Pricing" at bounding box center [782, 174] width 162 height 23
click at [1344, 855] on icon "Open Intercom Messenger" at bounding box center [1338, 859] width 17 height 20
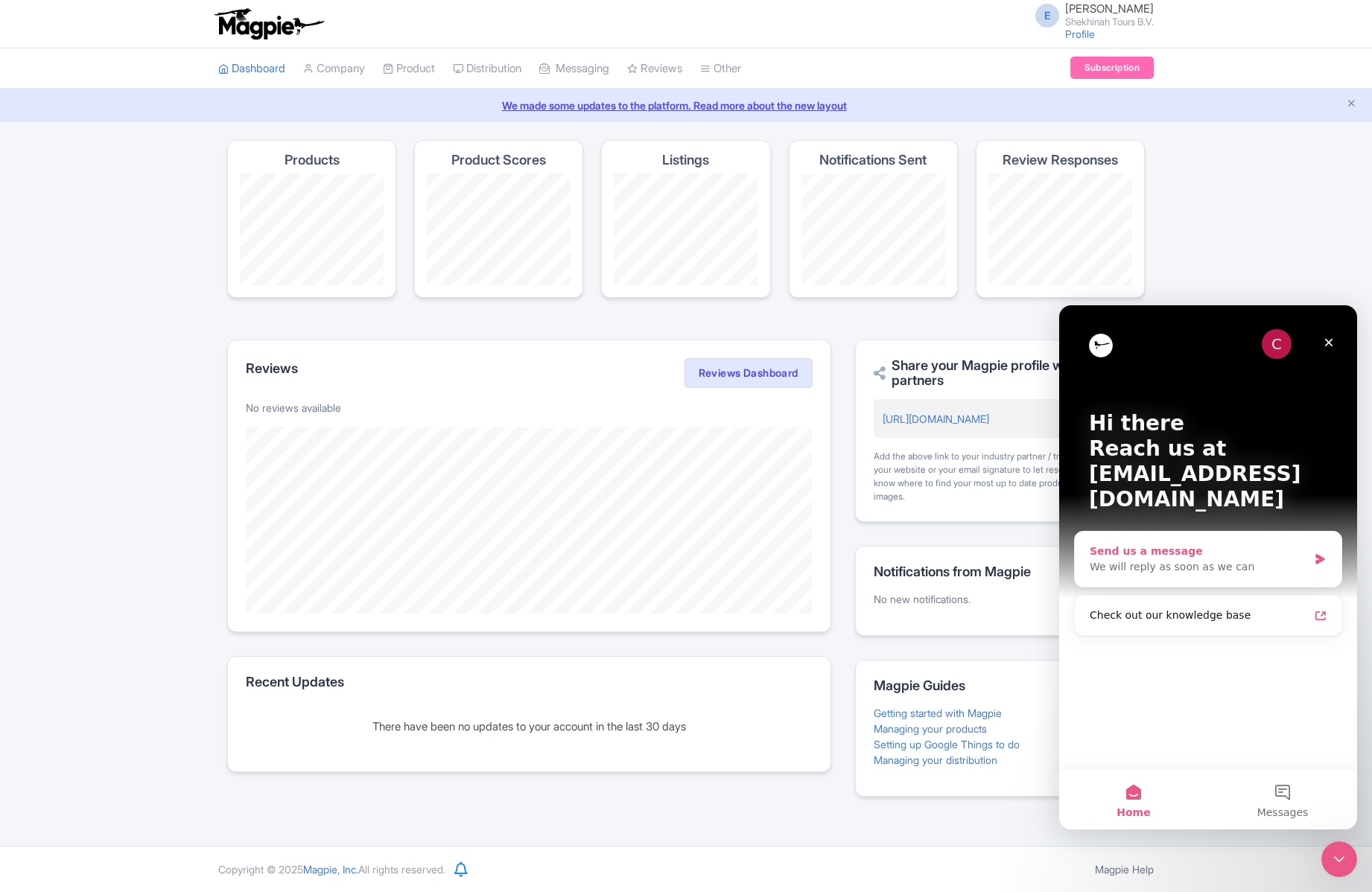
click at [1181, 543] on div "Send us a message" at bounding box center [1199, 551] width 218 height 16
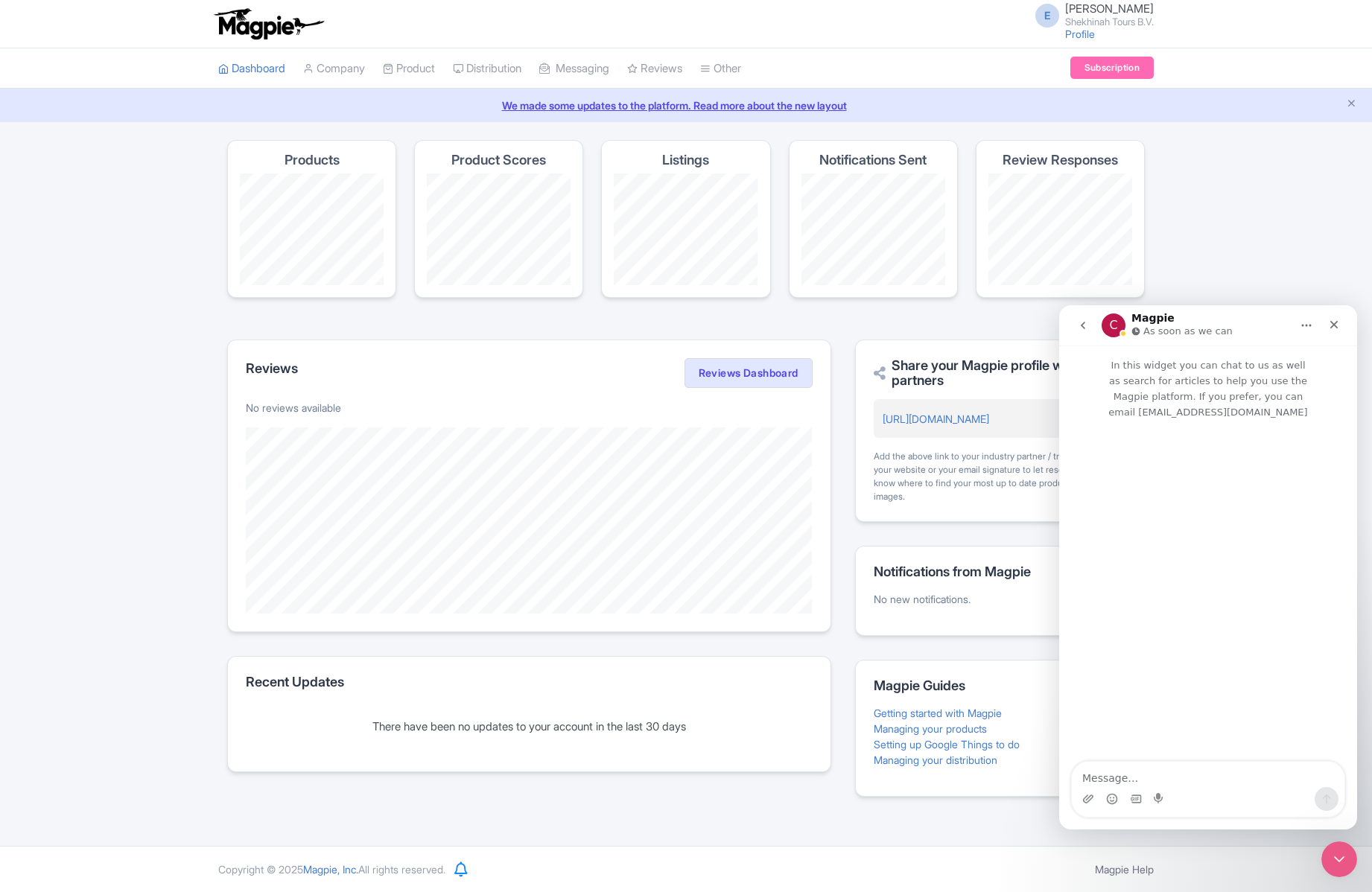
click at [1124, 778] on textarea "Message…" at bounding box center [1208, 774] width 273 height 25
type textarea "Hi, can you lower my subscription to the free version please? The account name …"
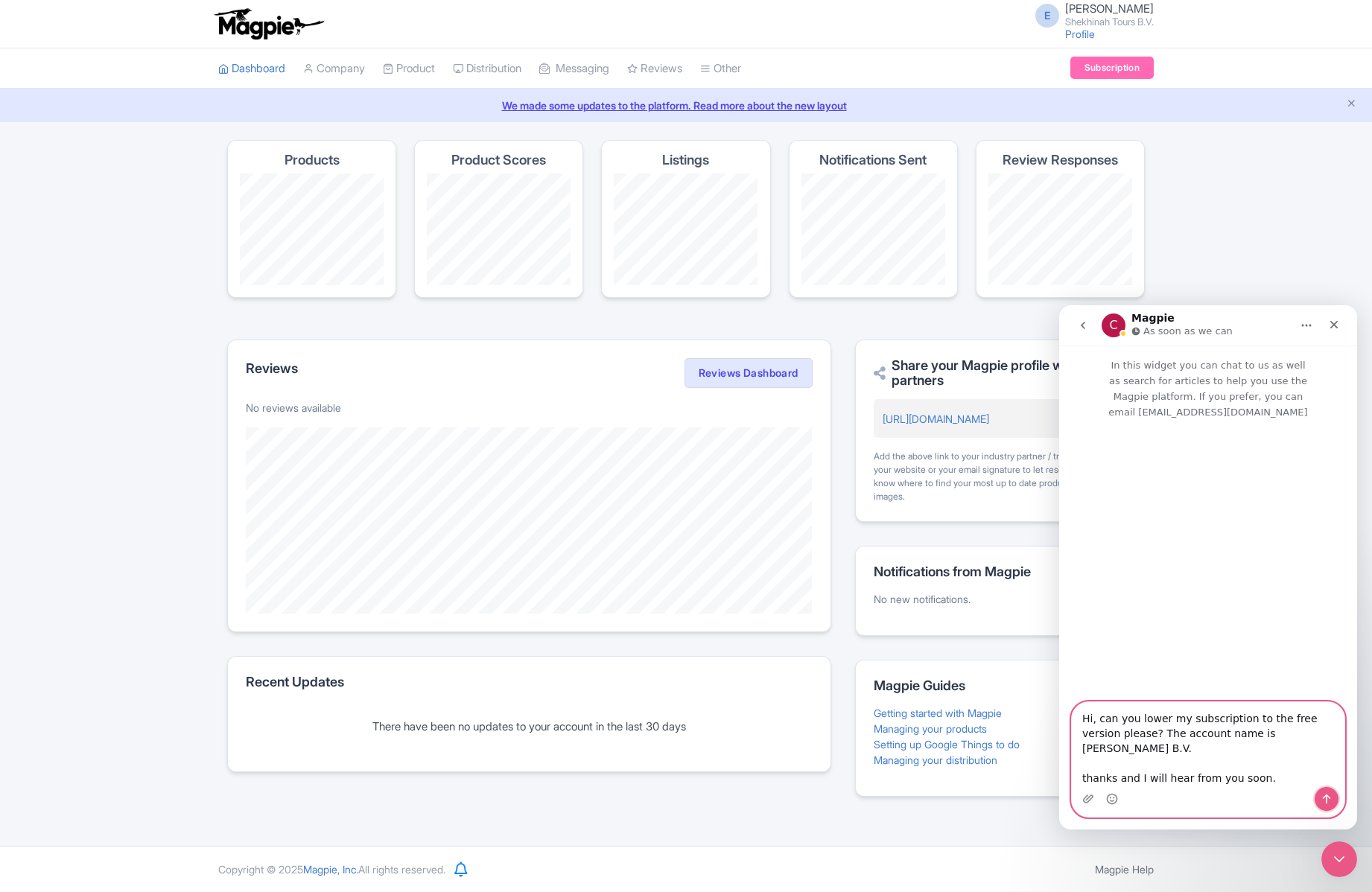
click at [1327, 796] on icon "Send a message…" at bounding box center [1327, 800] width 8 height 9
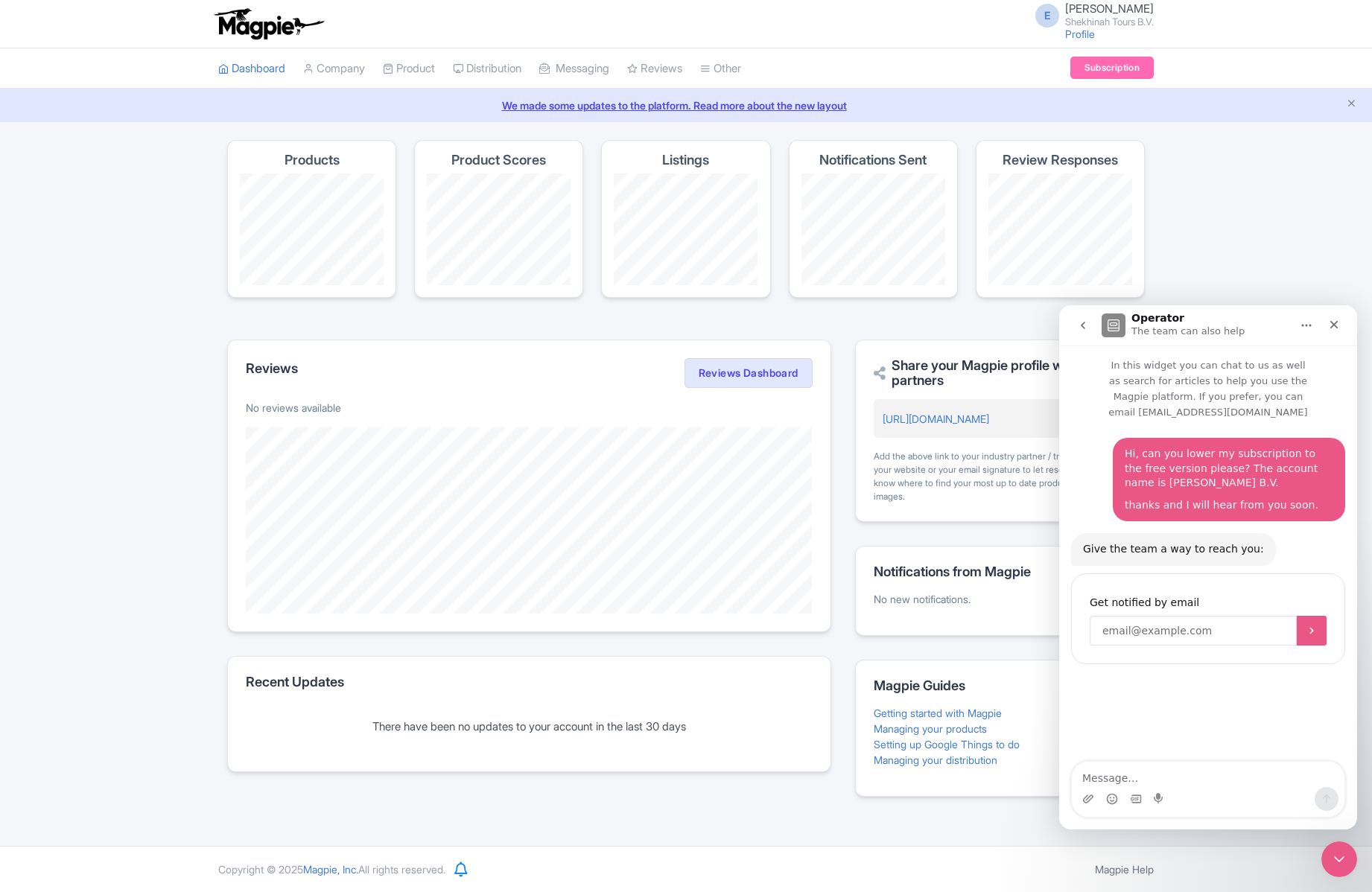
click at [1181, 616] on input "Enter your email" at bounding box center [1193, 631] width 207 height 30
type input "bonairest@gmail.com"
click at [1312, 625] on icon "Submit" at bounding box center [1311, 630] width 12 height 12
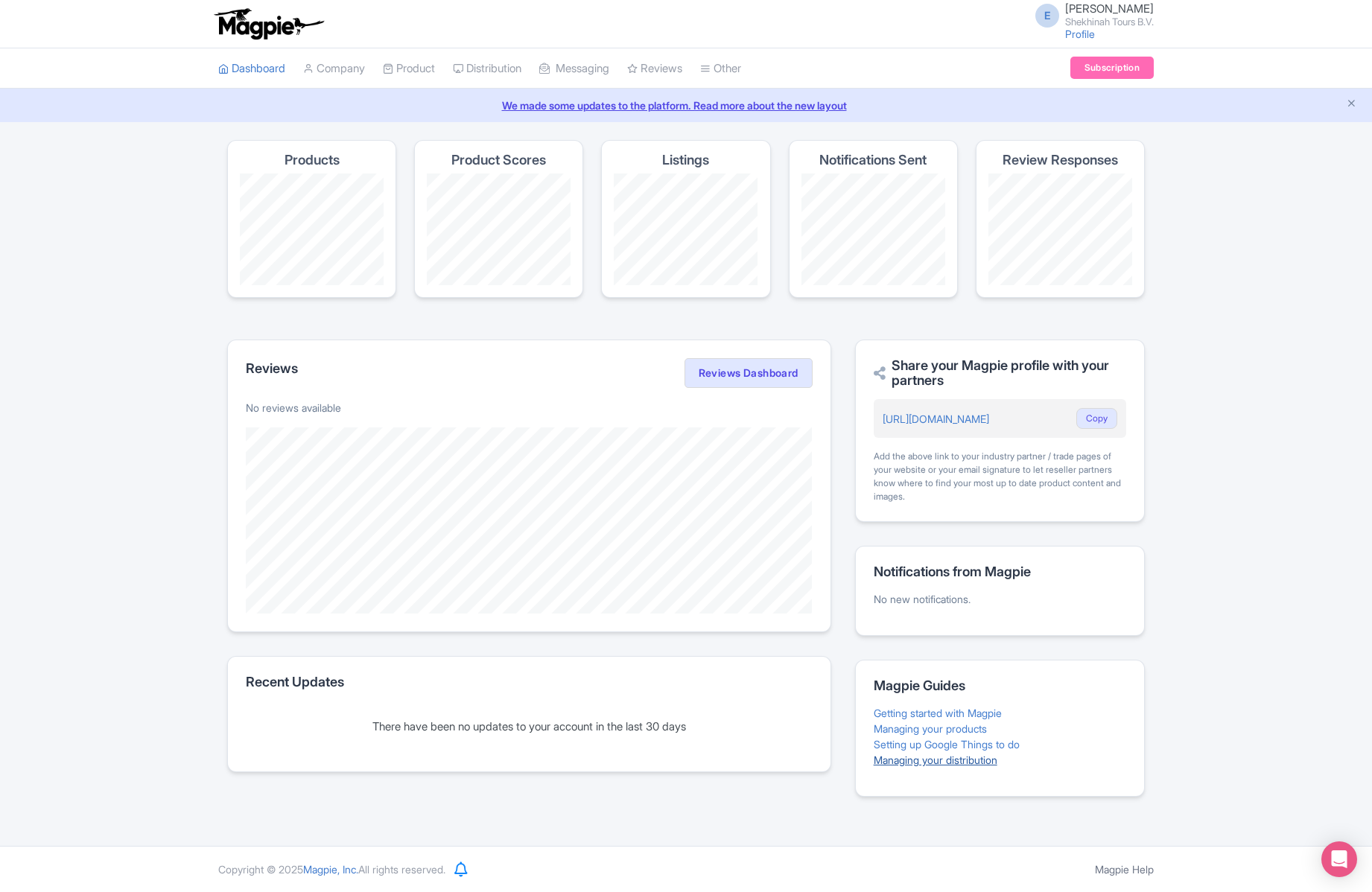
click at [938, 760] on link "Managing your distribution" at bounding box center [935, 760] width 124 height 13
